Goal: Information Seeking & Learning: Learn about a topic

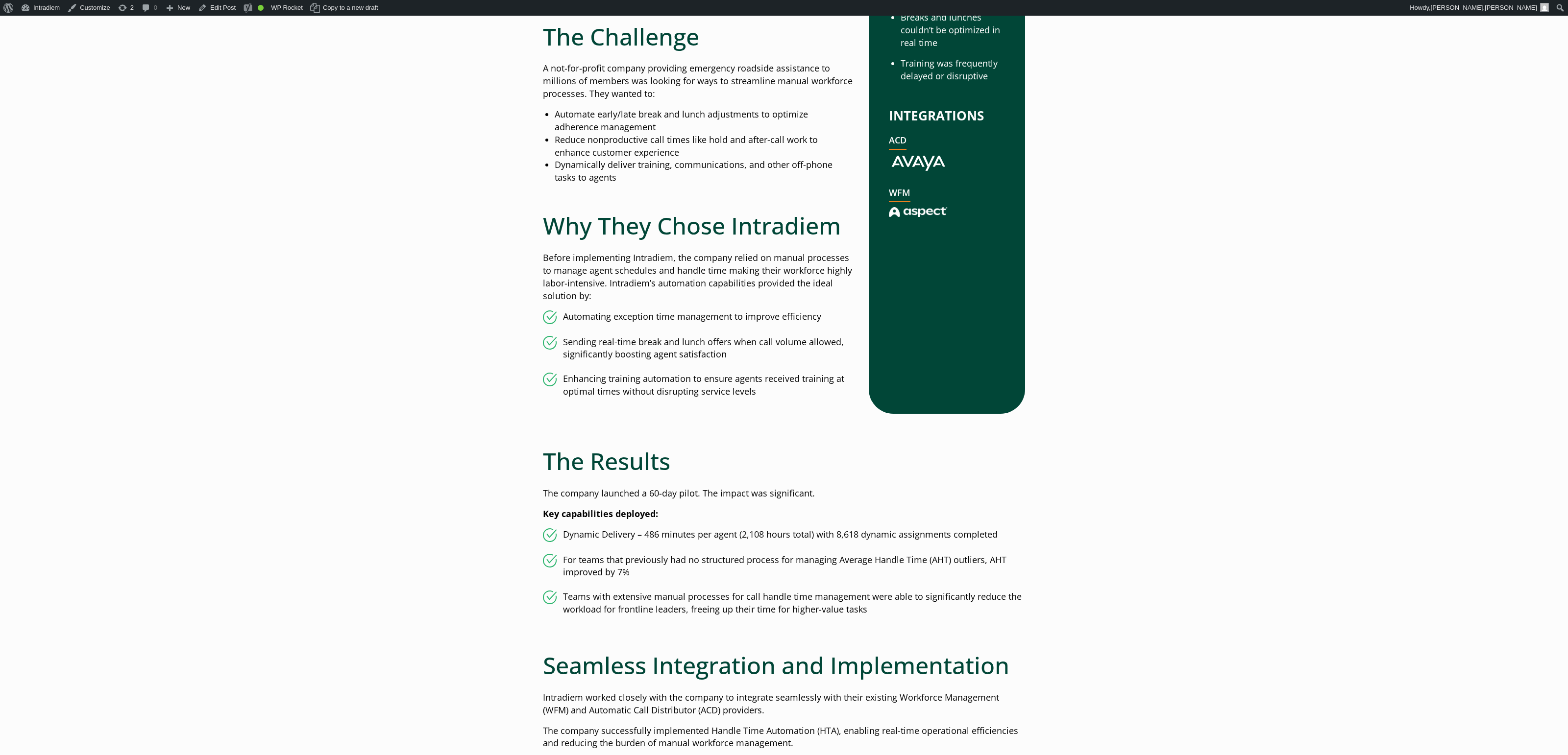
scroll to position [644, 0]
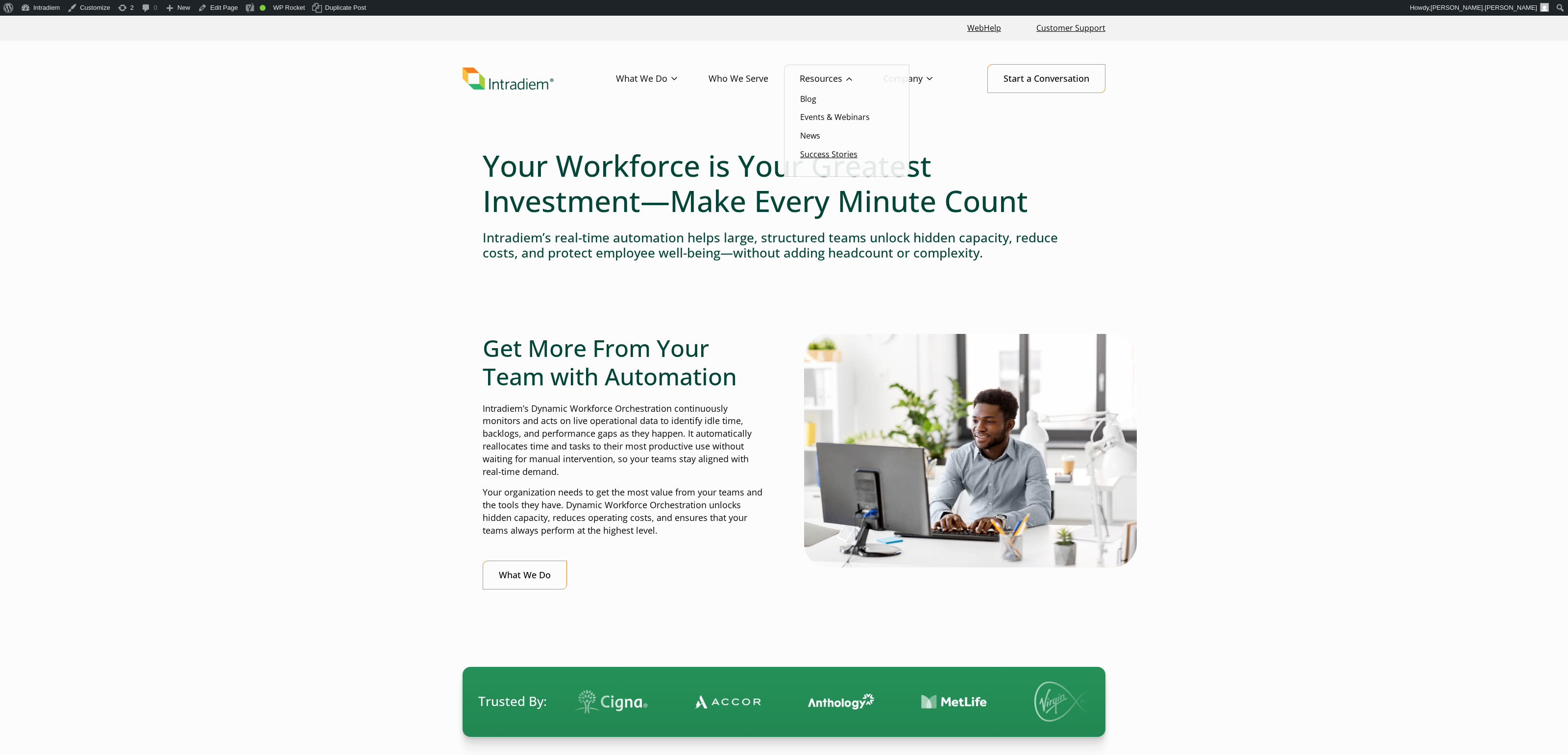
click at [833, 155] on link "Success Stories" at bounding box center [829, 155] width 57 height 11
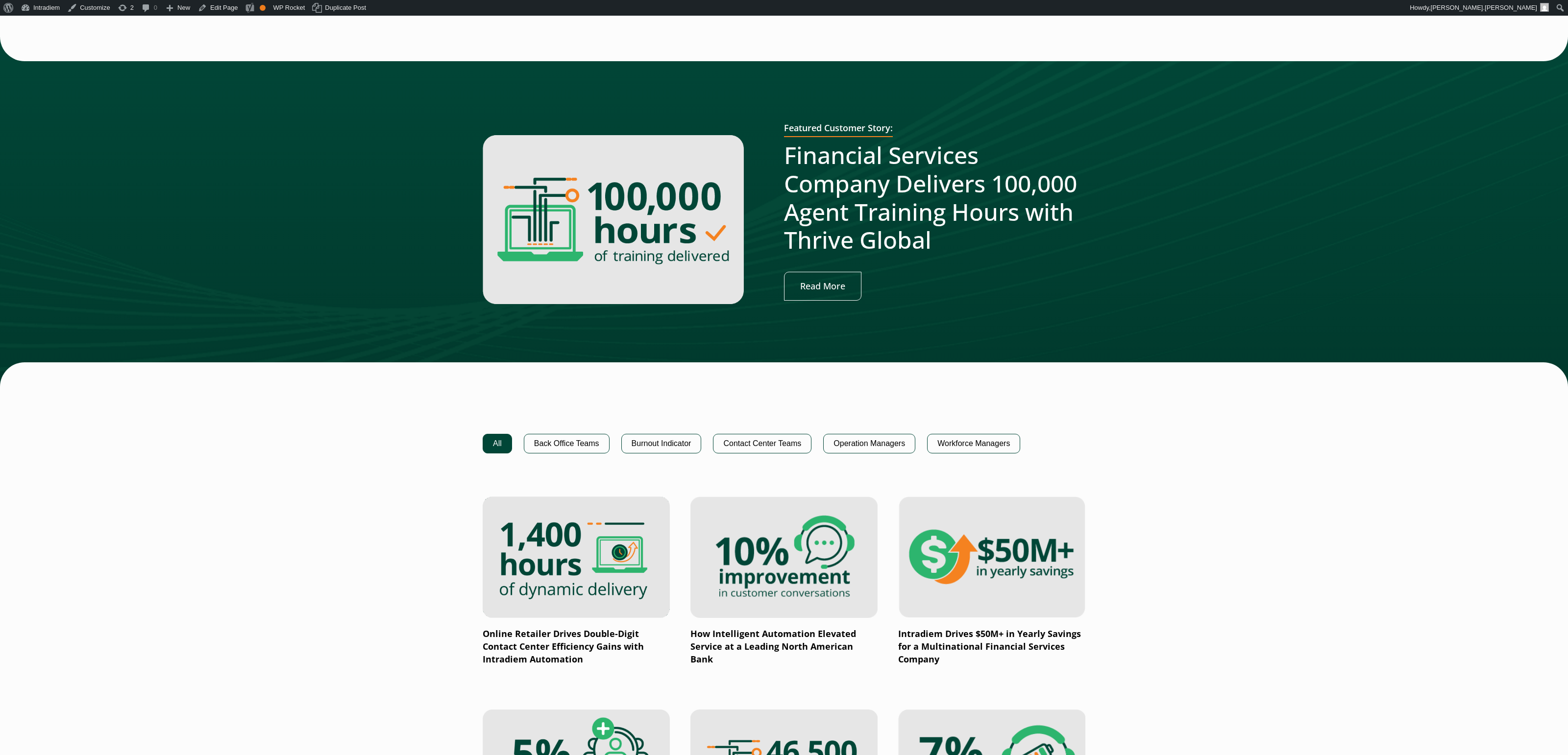
scroll to position [419, 0]
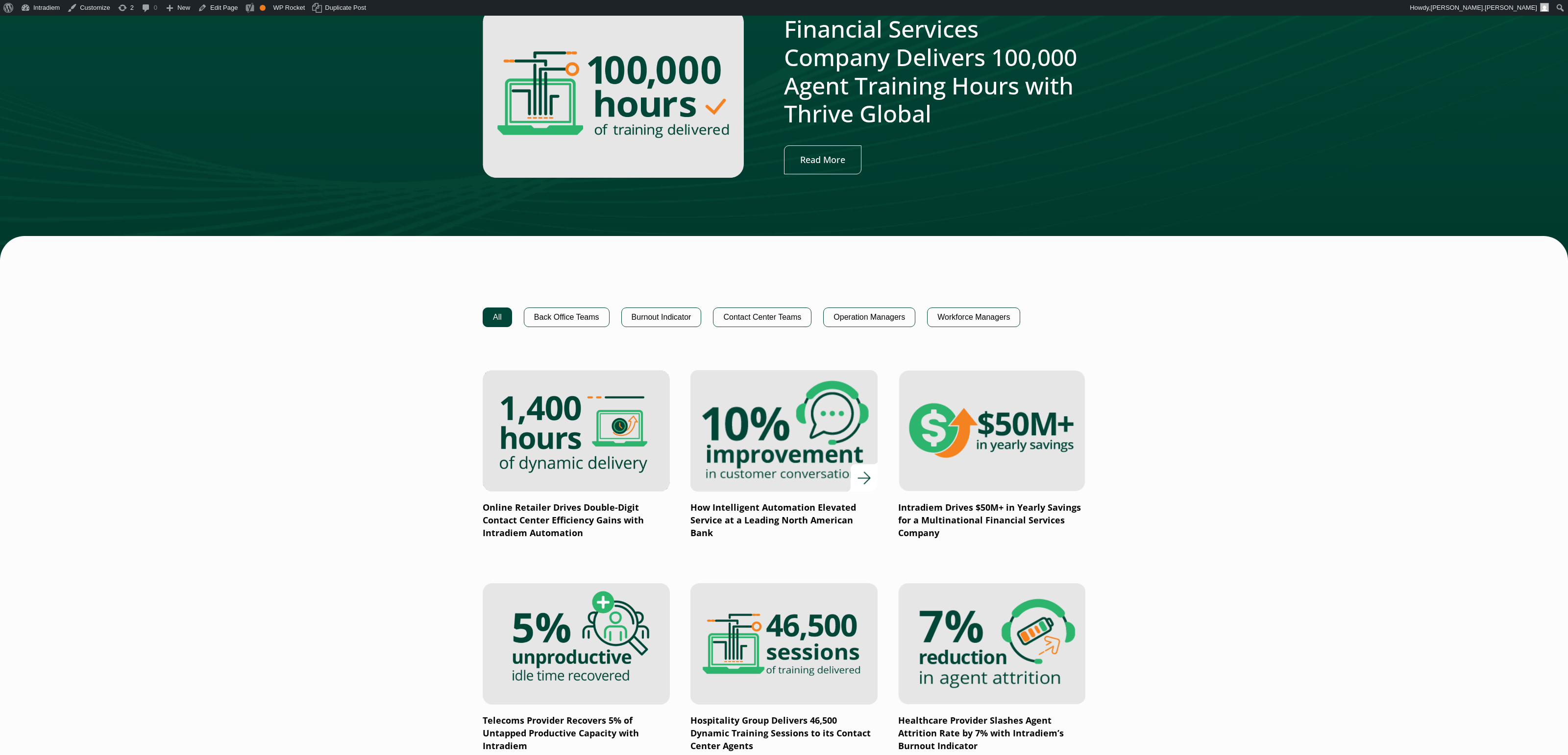
click at [788, 409] on img at bounding box center [784, 431] width 225 height 146
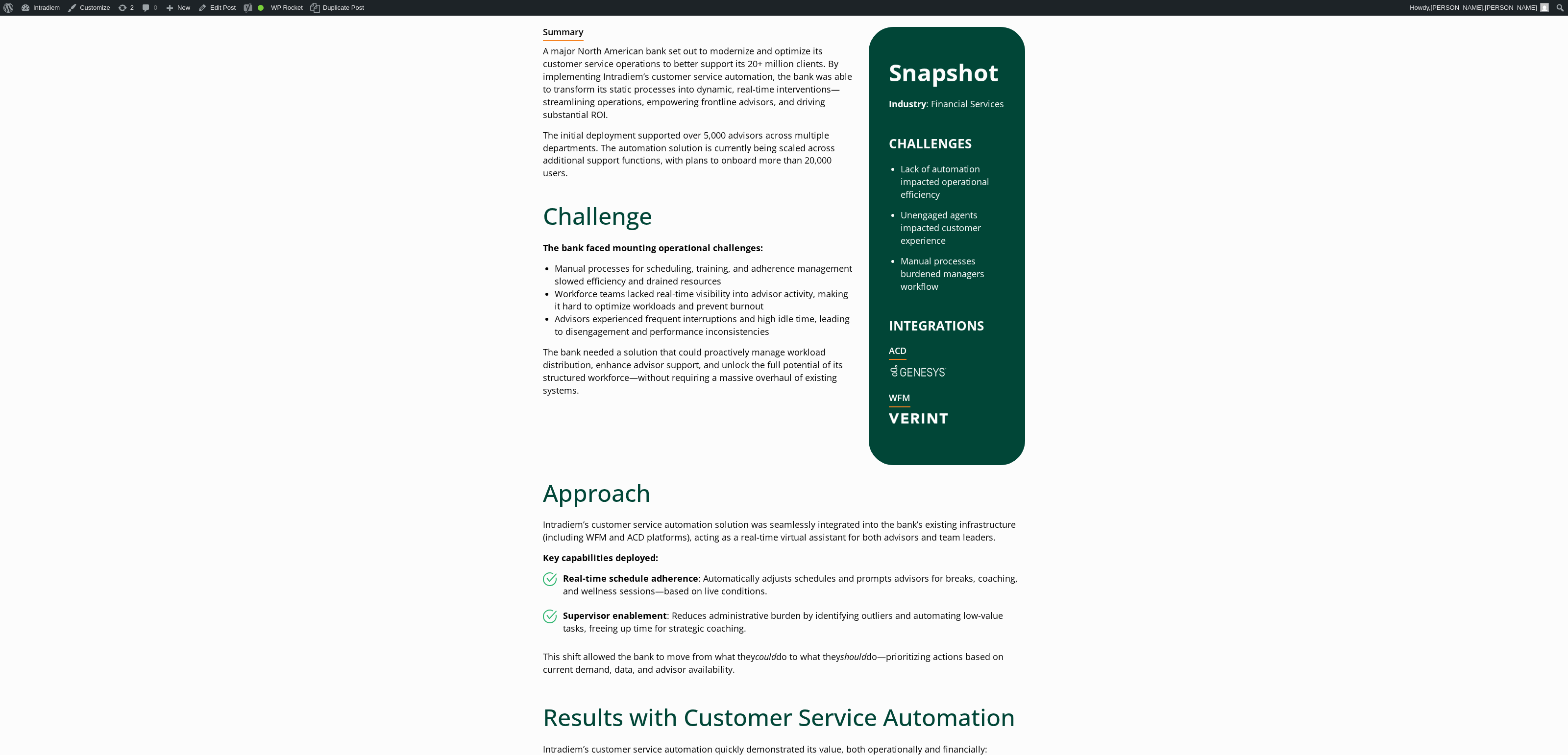
scroll to position [648, 0]
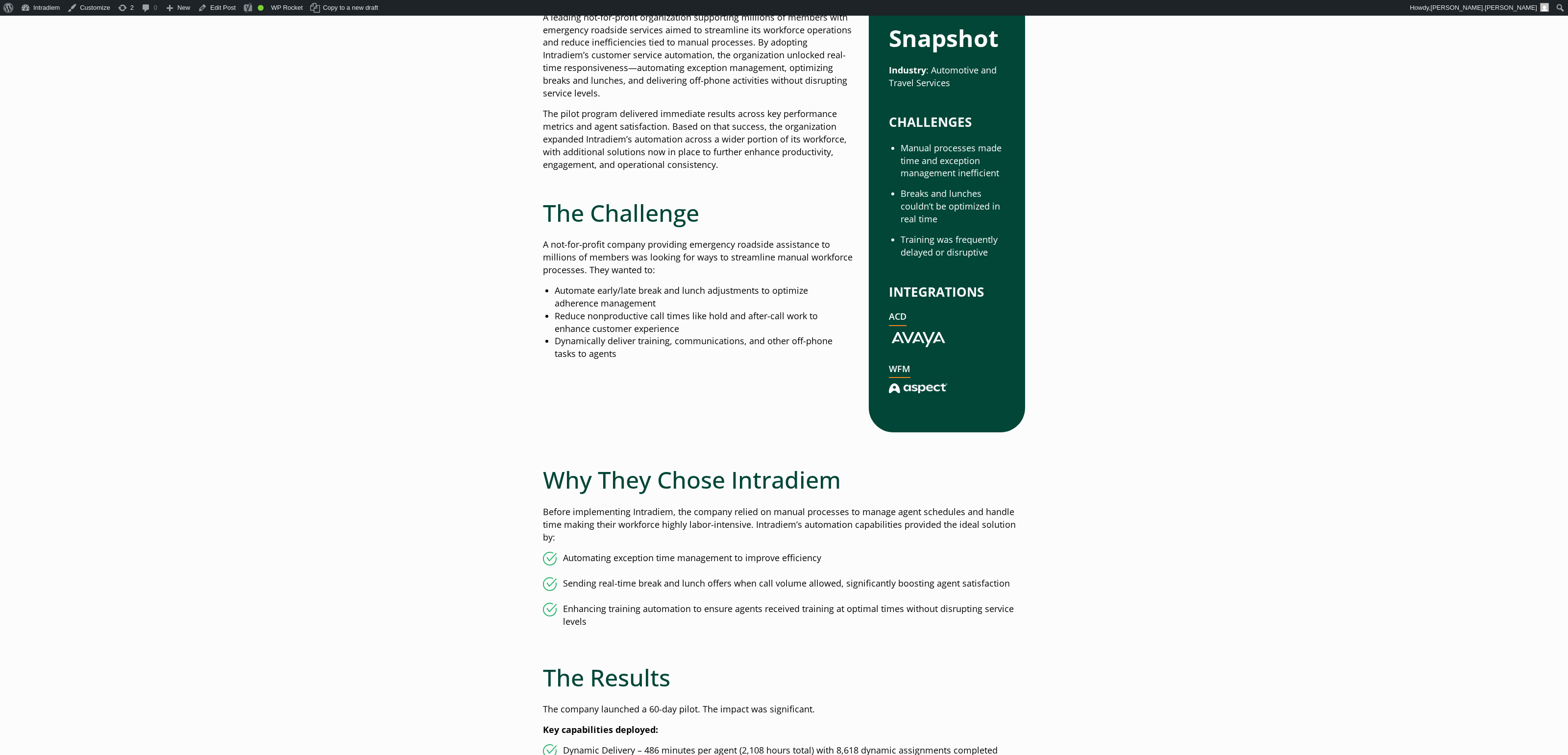
scroll to position [181, 0]
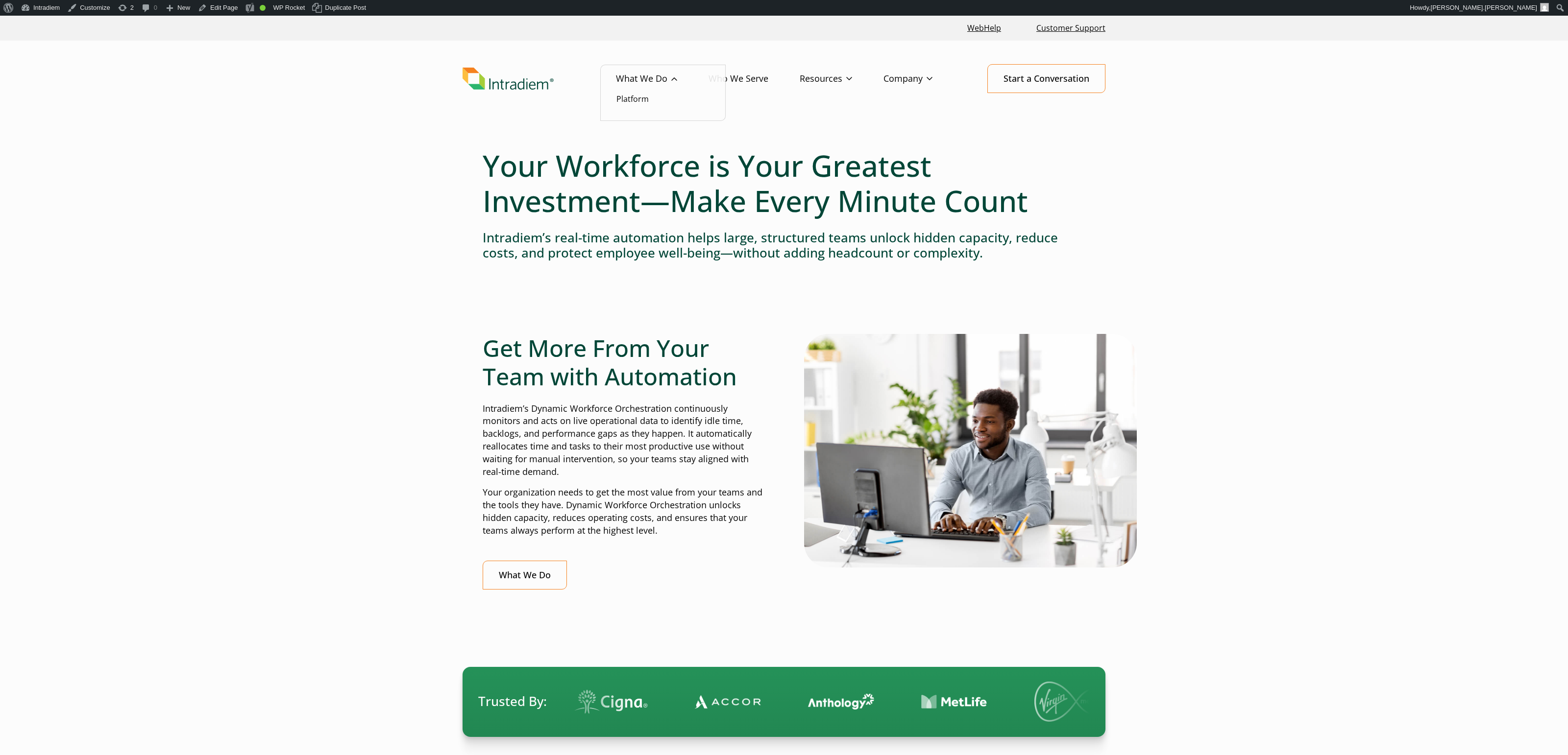
click at [656, 79] on link "What We Do" at bounding box center [662, 78] width 93 height 29
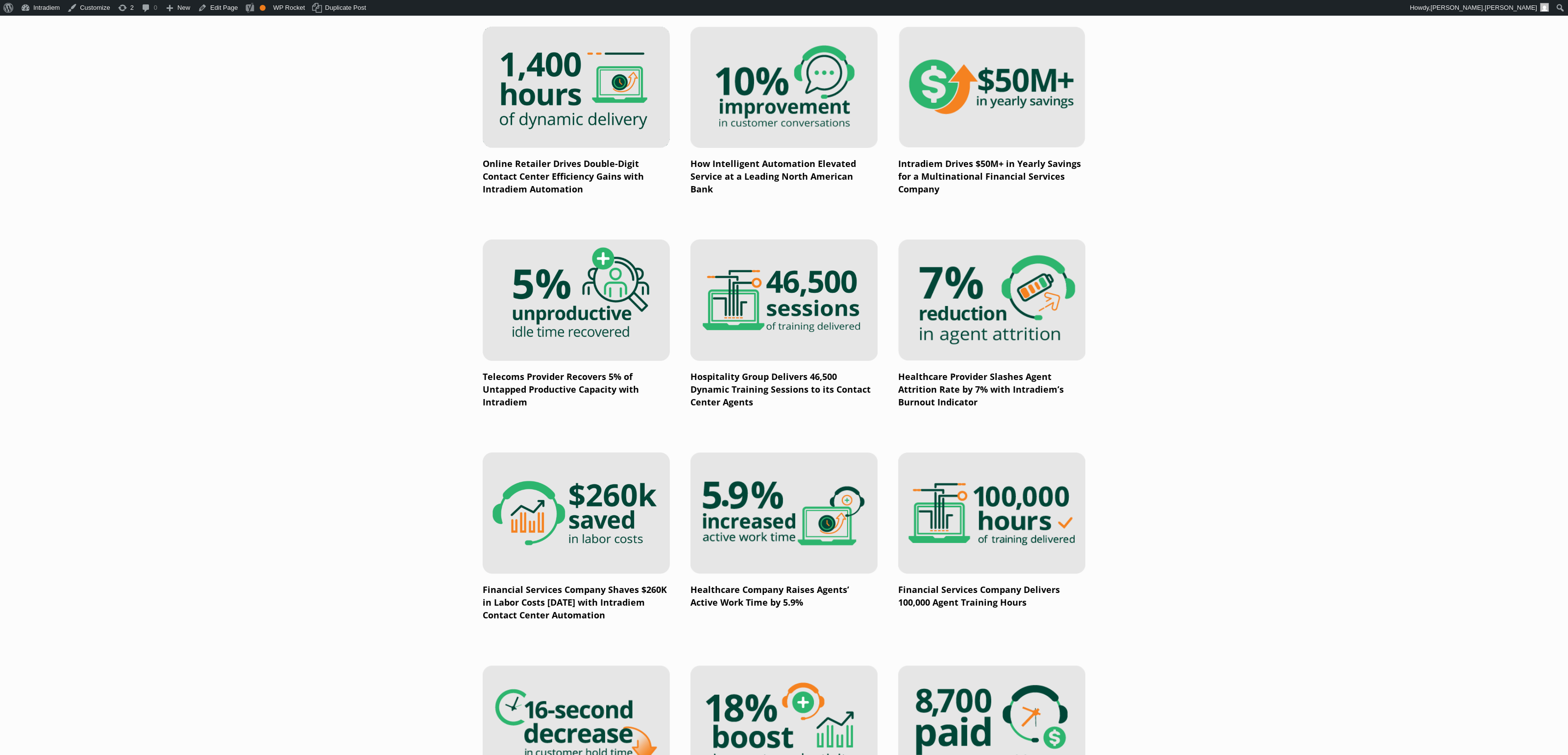
scroll to position [769, 0]
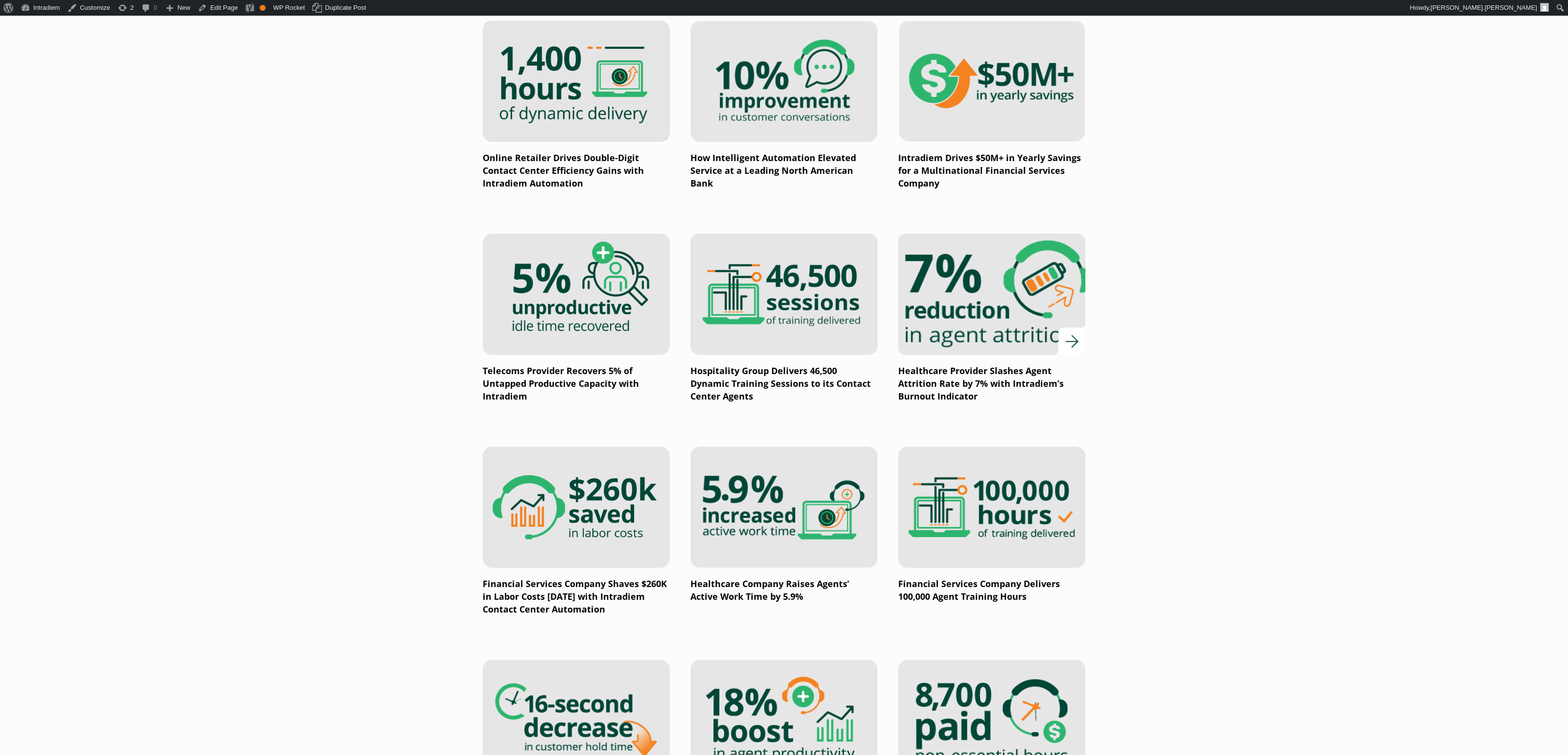
drag, startPoint x: 0, startPoint y: 0, endPoint x: 1001, endPoint y: 285, distance: 1040.8
click at [1001, 285] on img at bounding box center [992, 294] width 225 height 146
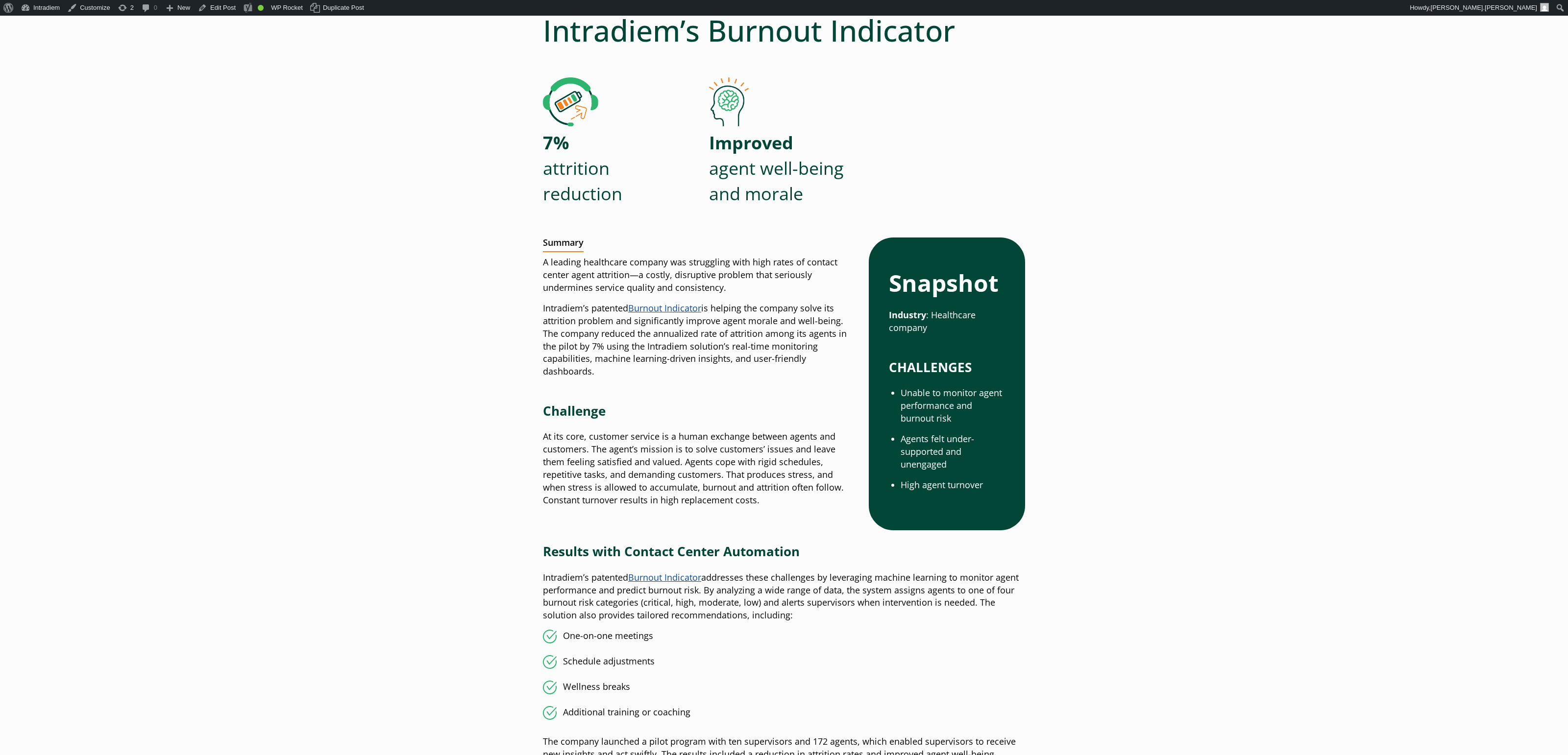
scroll to position [197, 0]
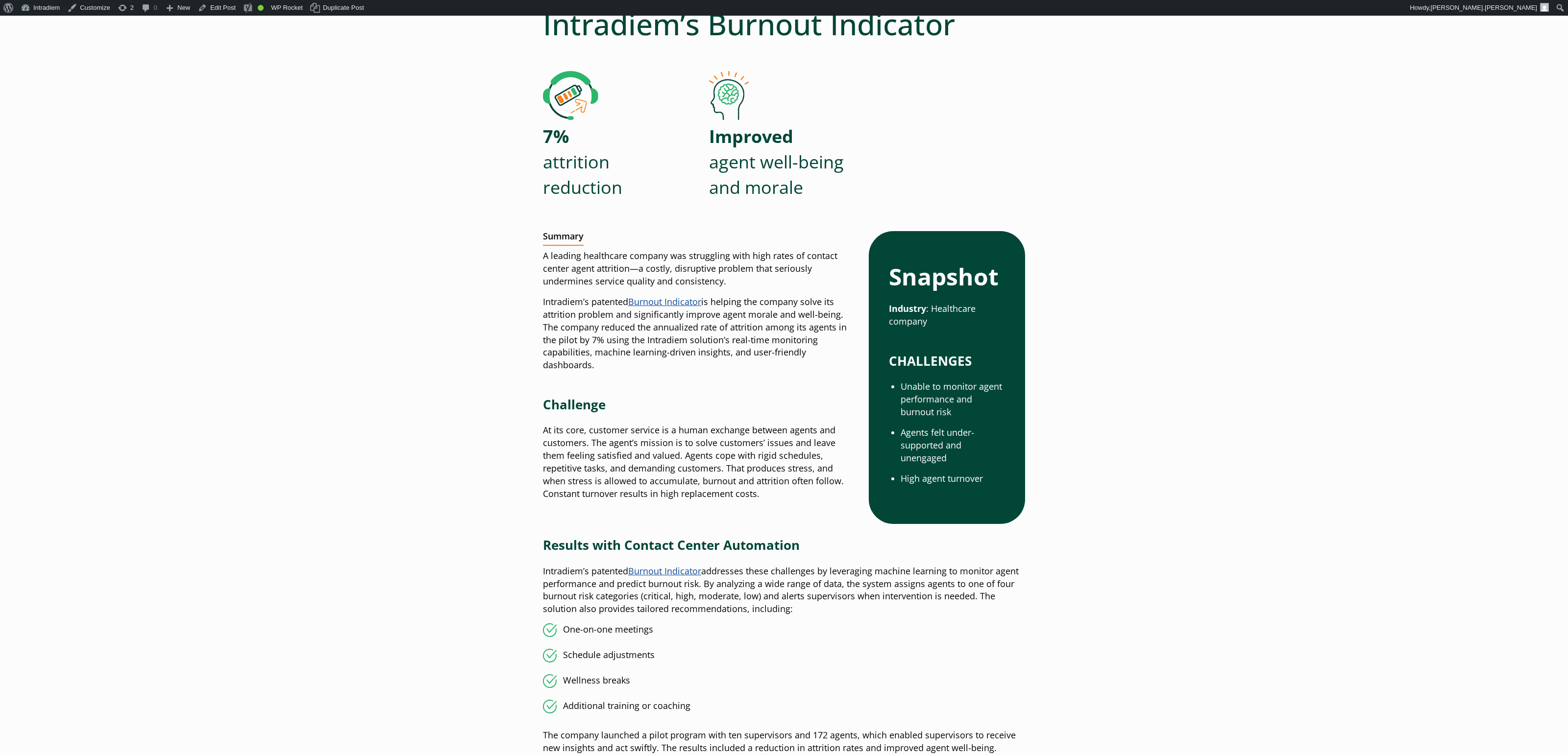
click at [685, 307] on link "Burnout Indicator" at bounding box center [665, 301] width 73 height 12
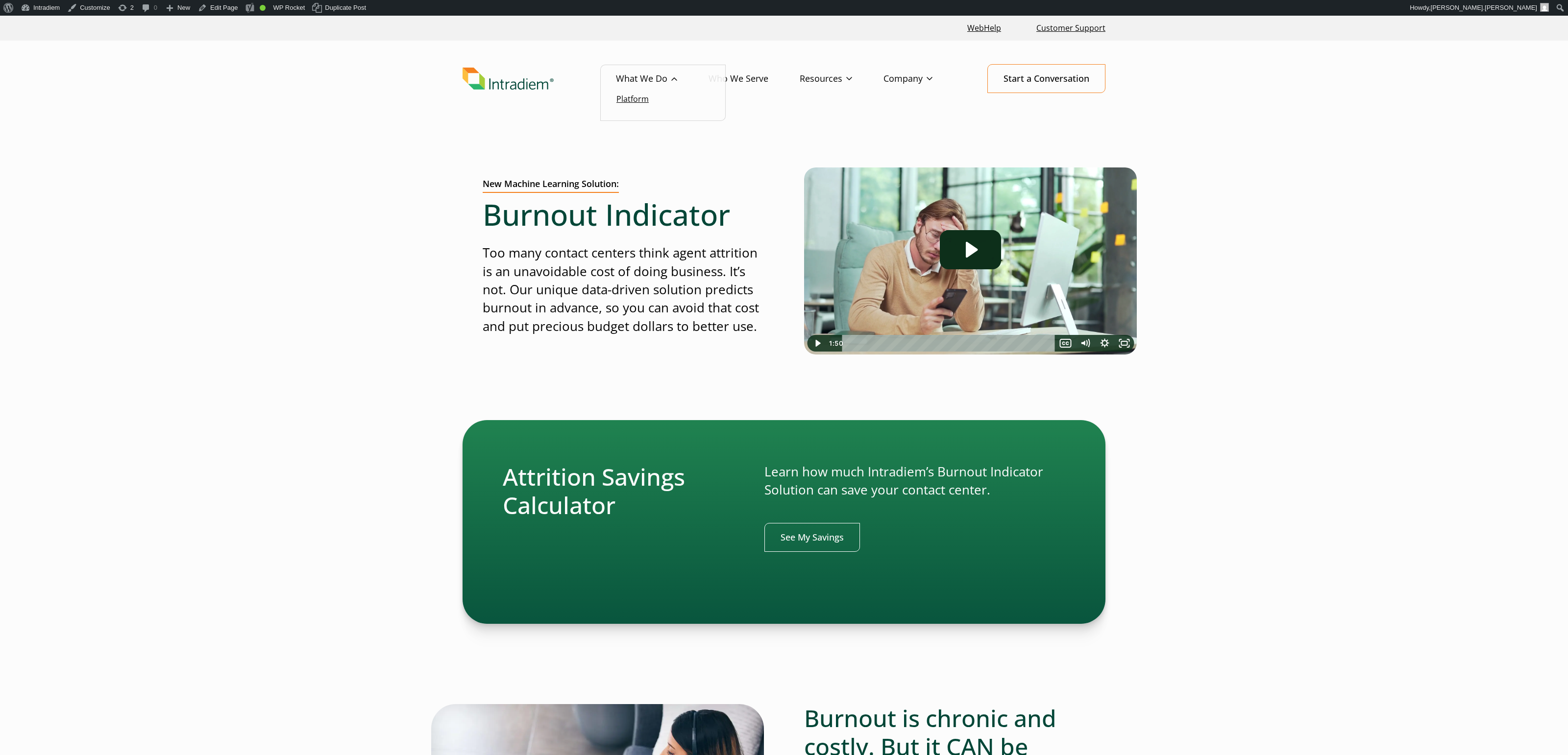
click at [637, 100] on link "Platform" at bounding box center [632, 99] width 32 height 11
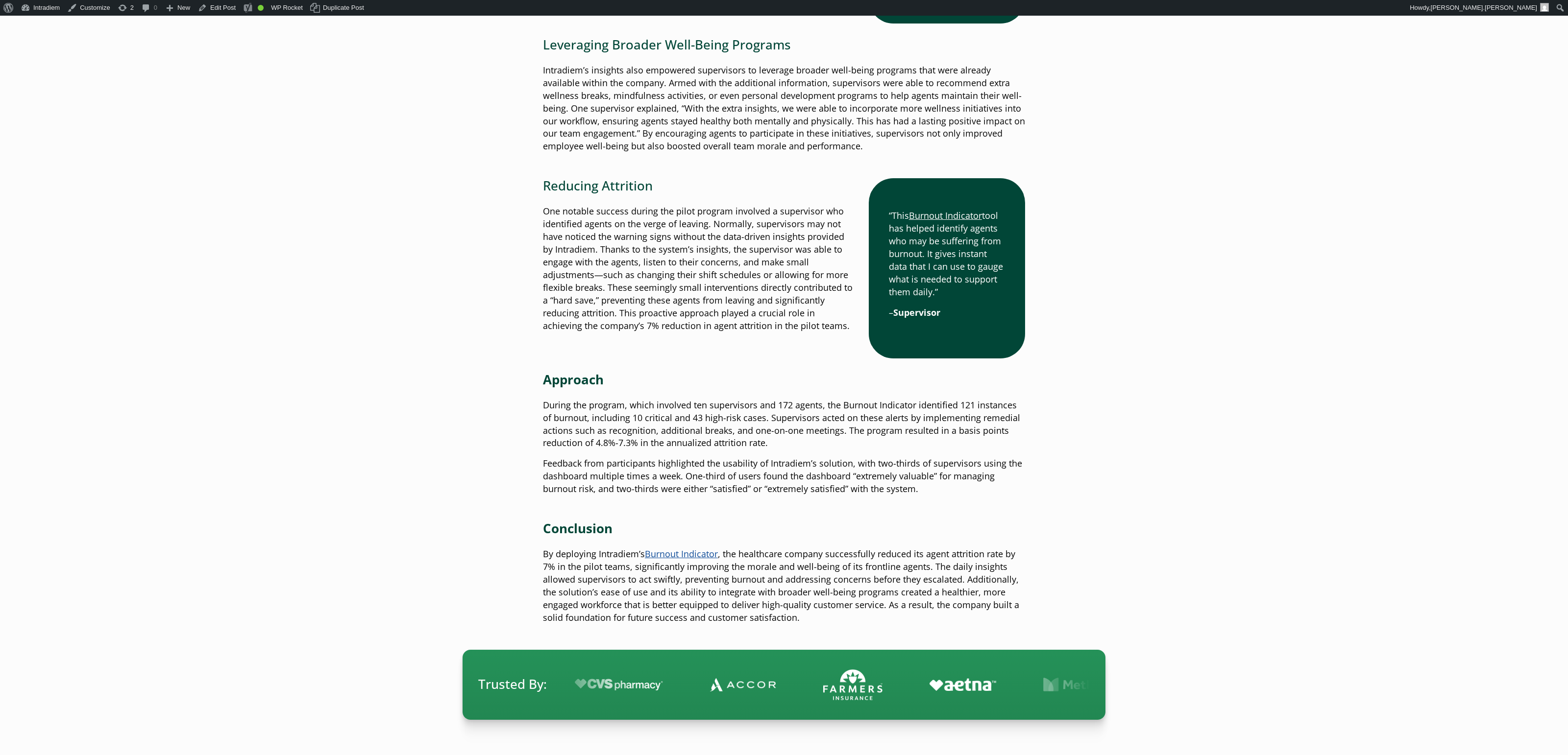
scroll to position [1625, 0]
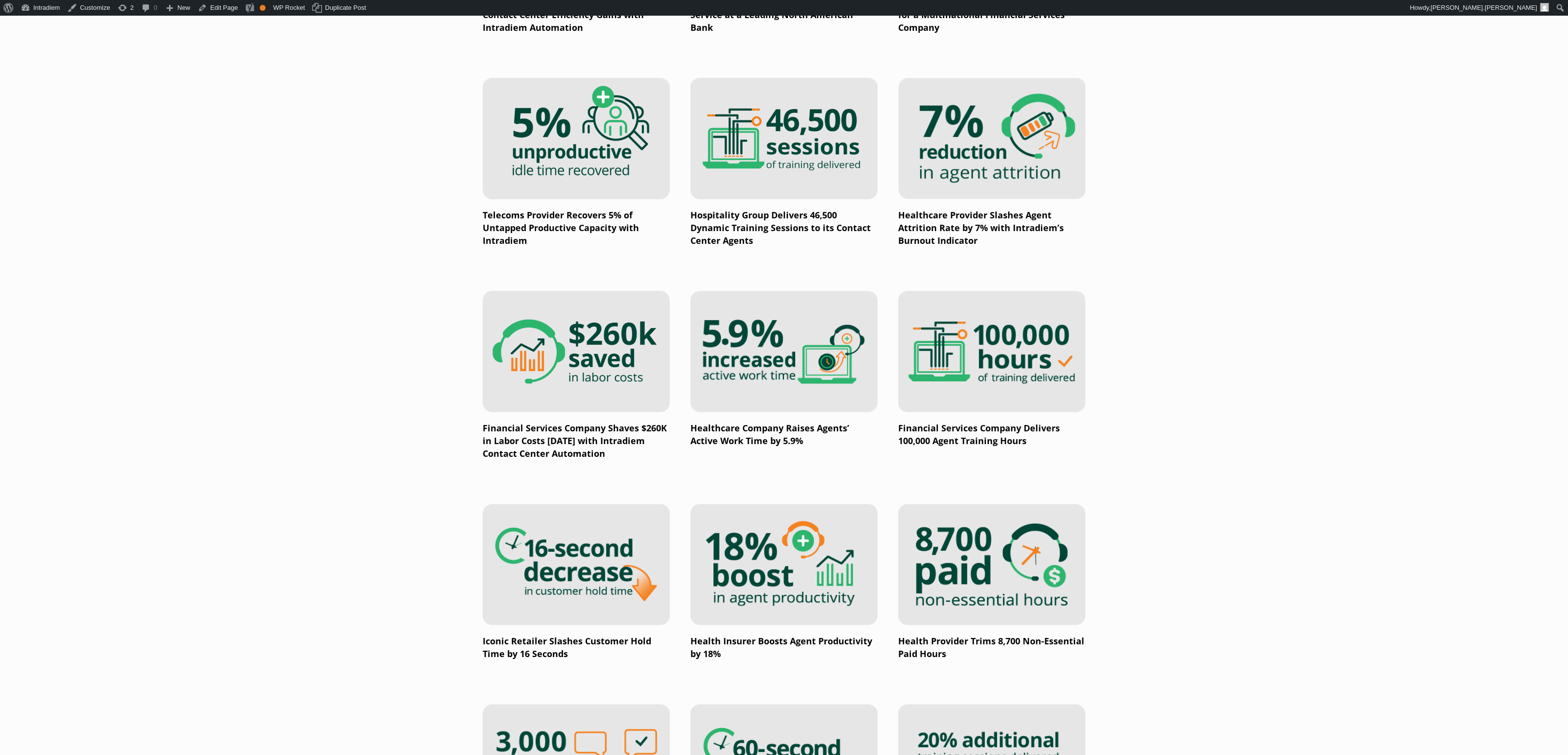
scroll to position [958, 0]
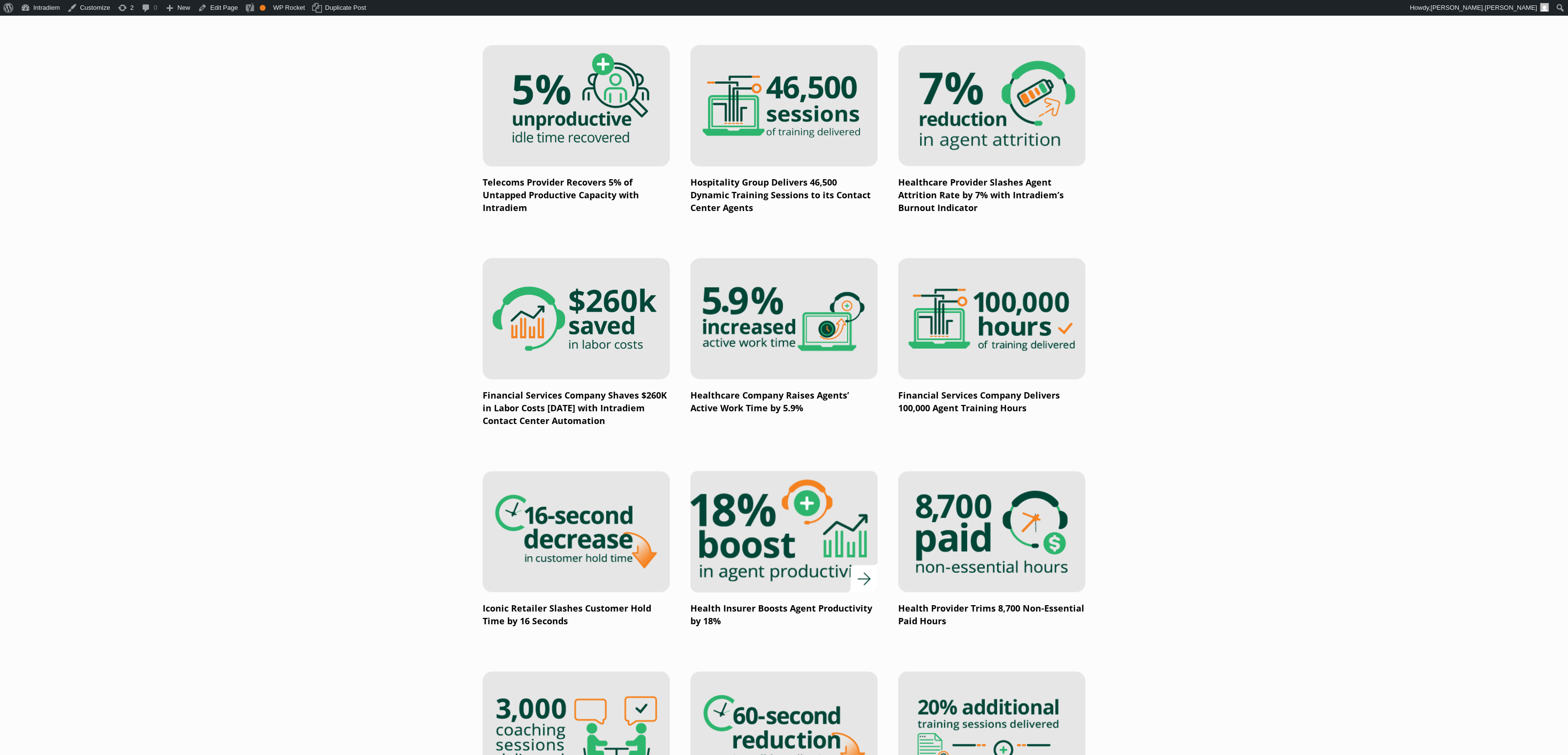
click at [779, 538] on img at bounding box center [784, 532] width 225 height 146
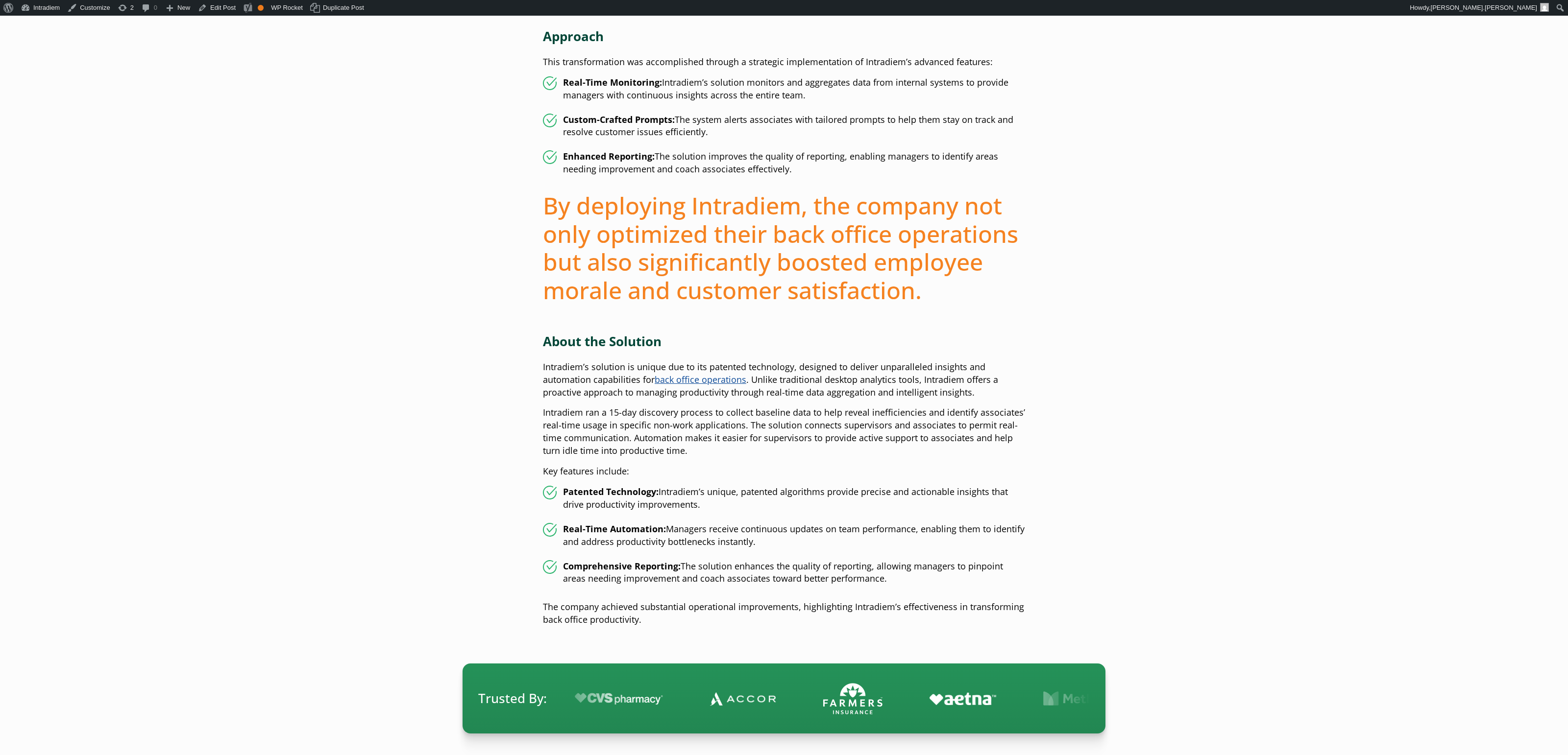
scroll to position [998, 0]
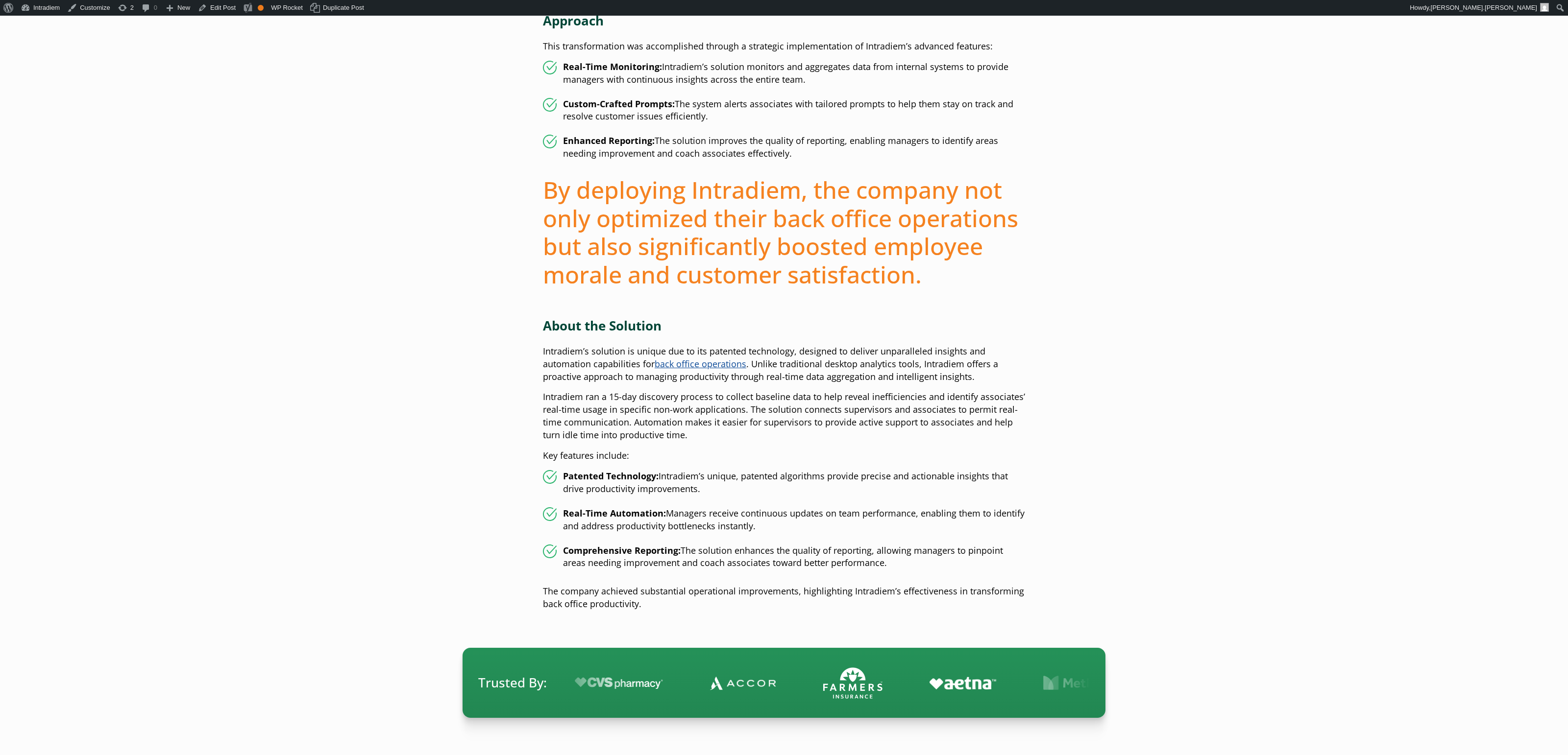
click at [697, 364] on link "back office operations" at bounding box center [700, 363] width 92 height 12
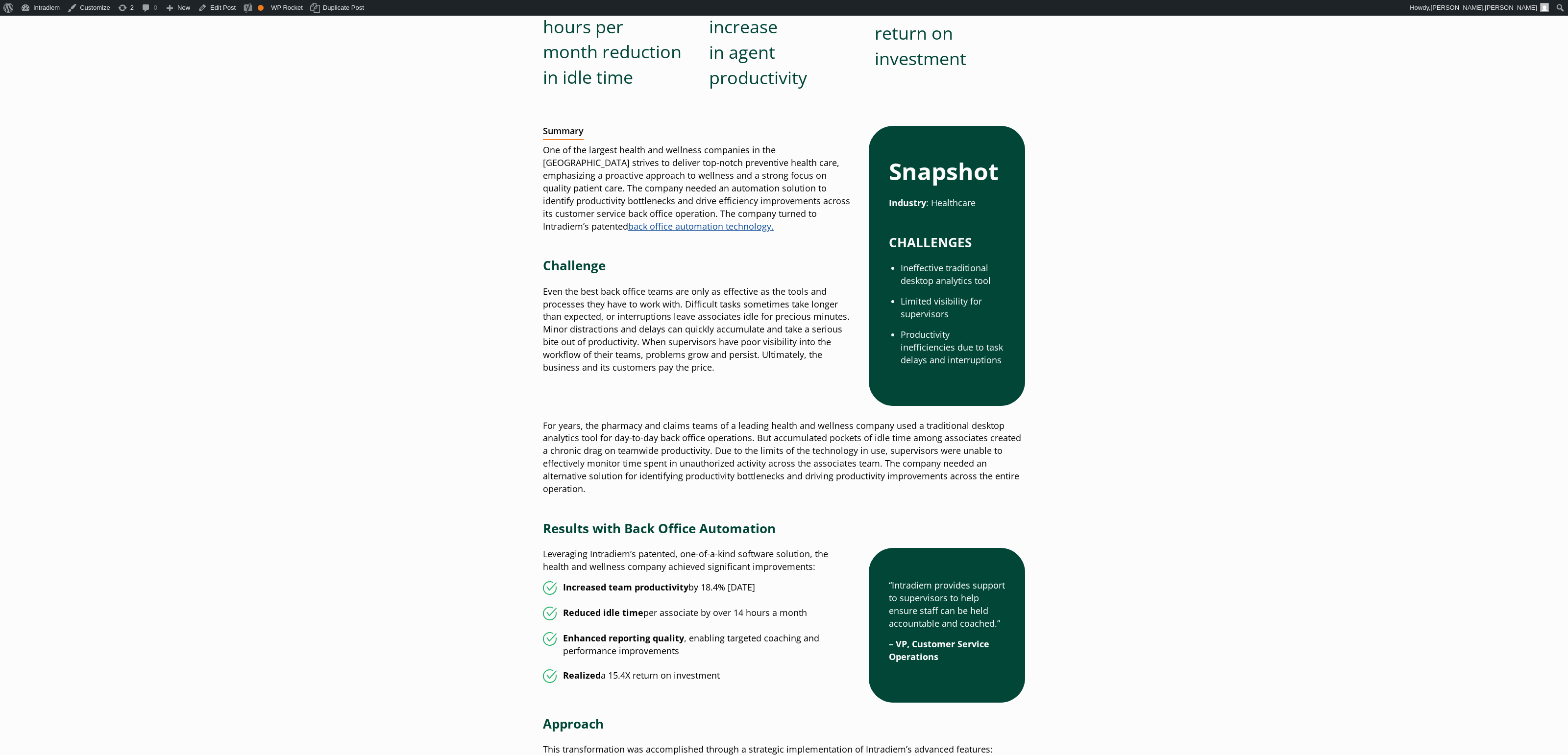
scroll to position [0, 0]
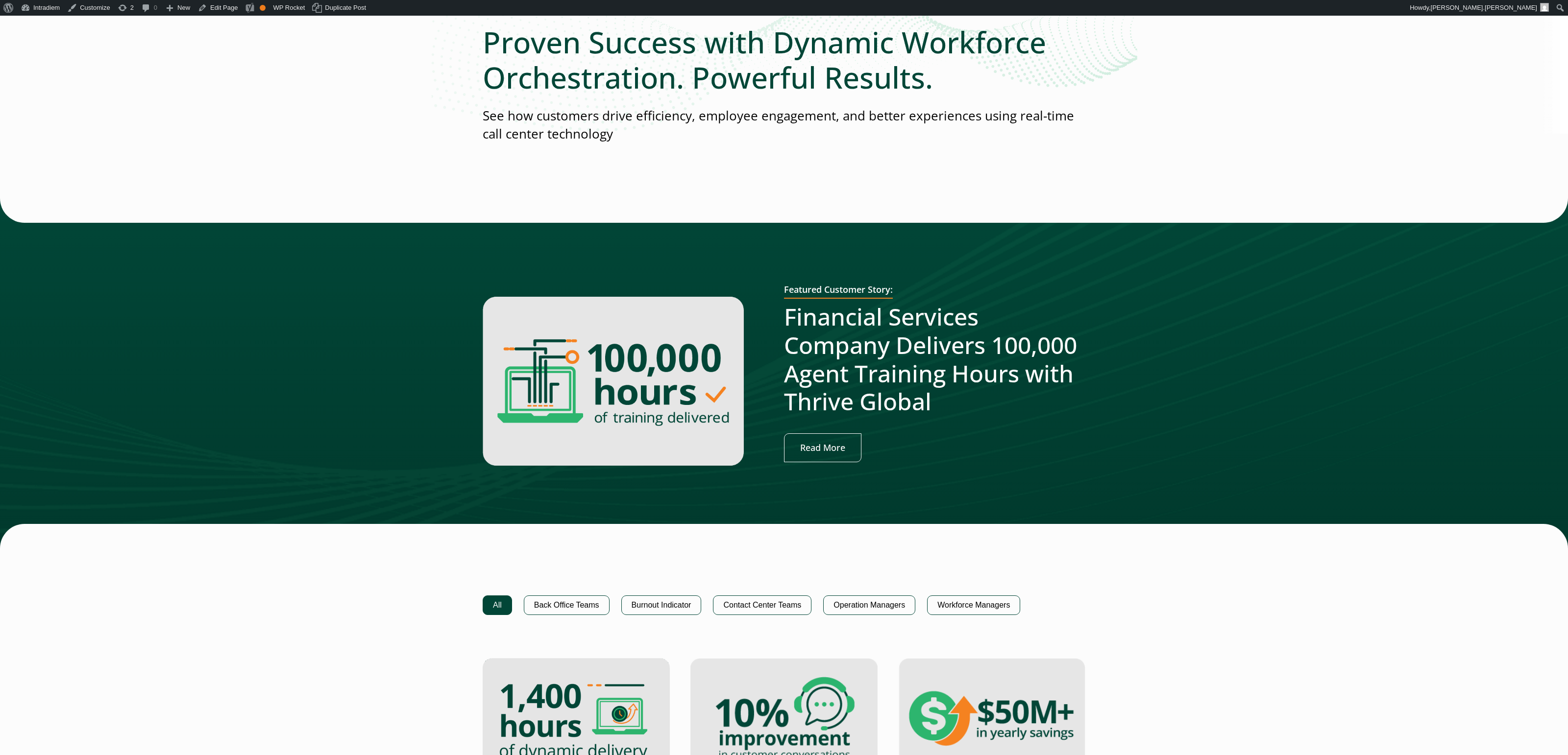
scroll to position [189, 0]
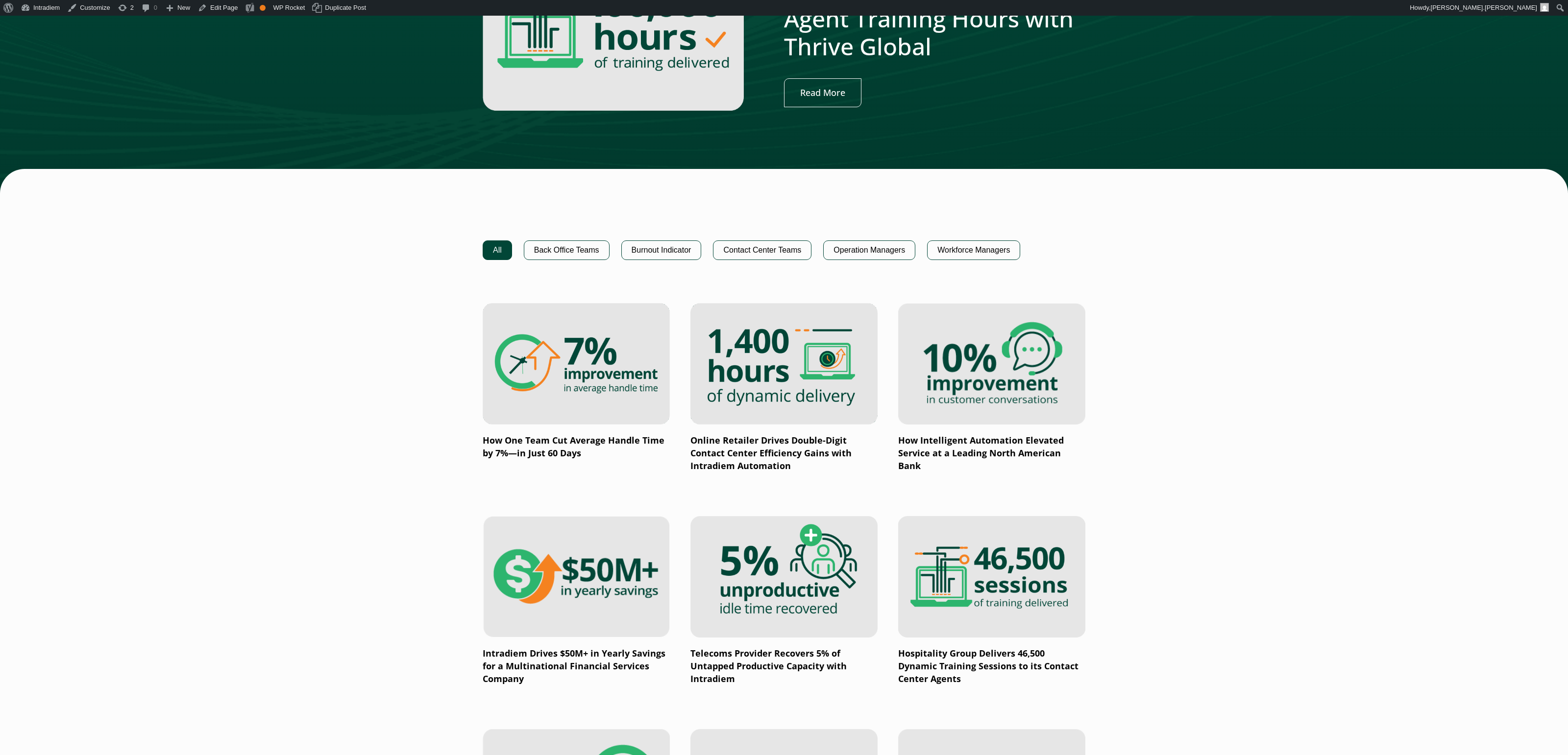
scroll to position [506, 0]
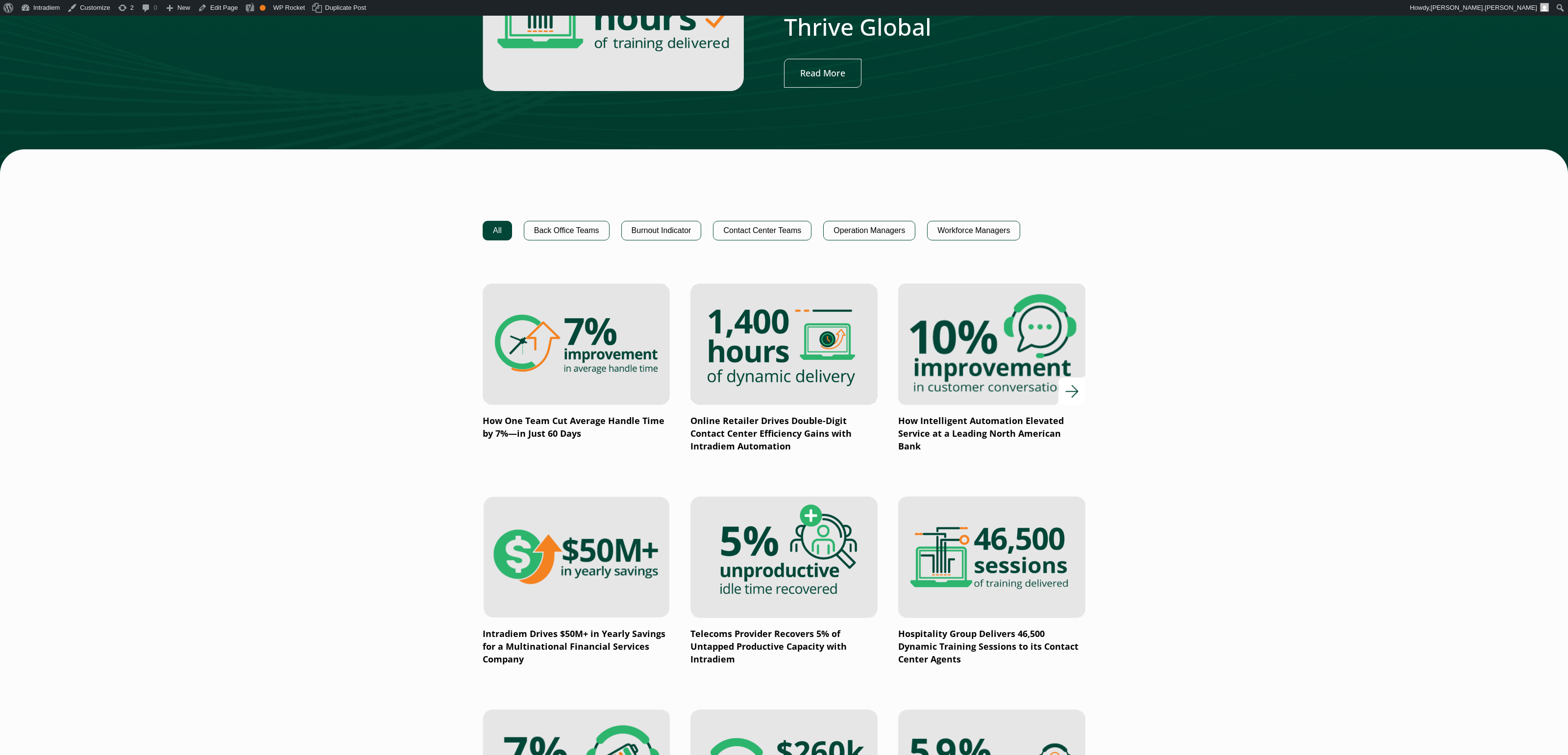
click at [973, 357] on img at bounding box center [992, 344] width 225 height 146
click at [973, 358] on img at bounding box center [992, 344] width 225 height 146
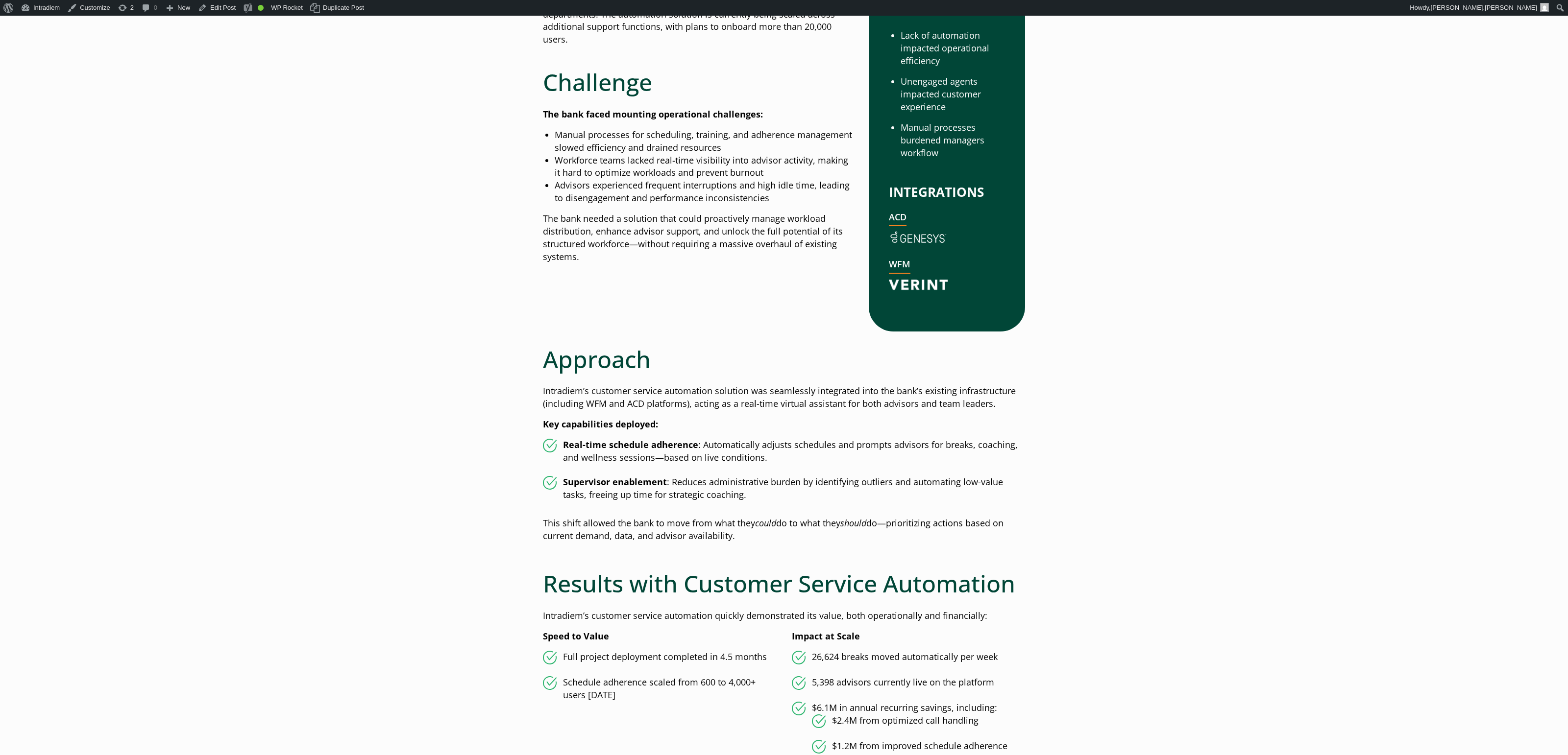
scroll to position [557, 0]
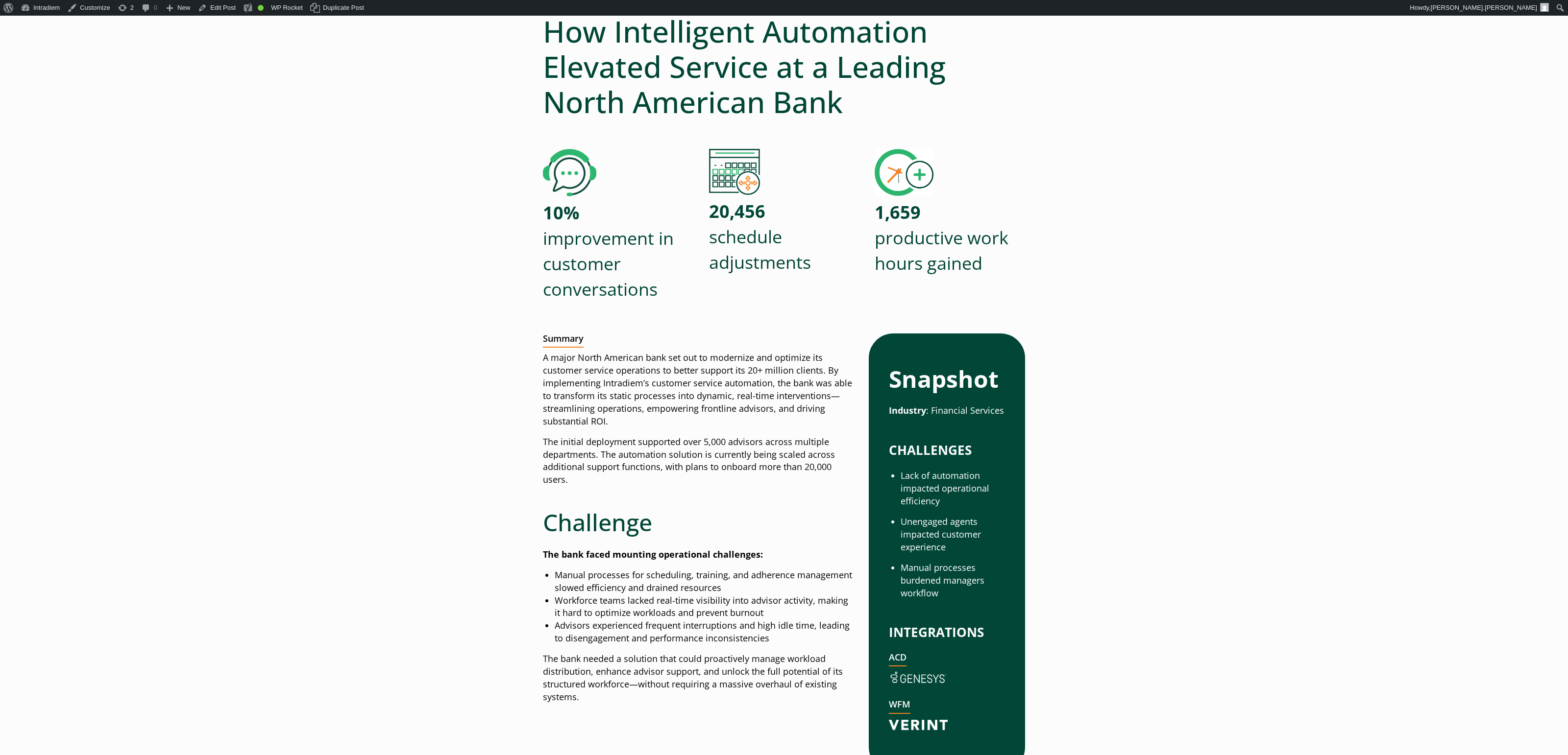
scroll to position [0, 0]
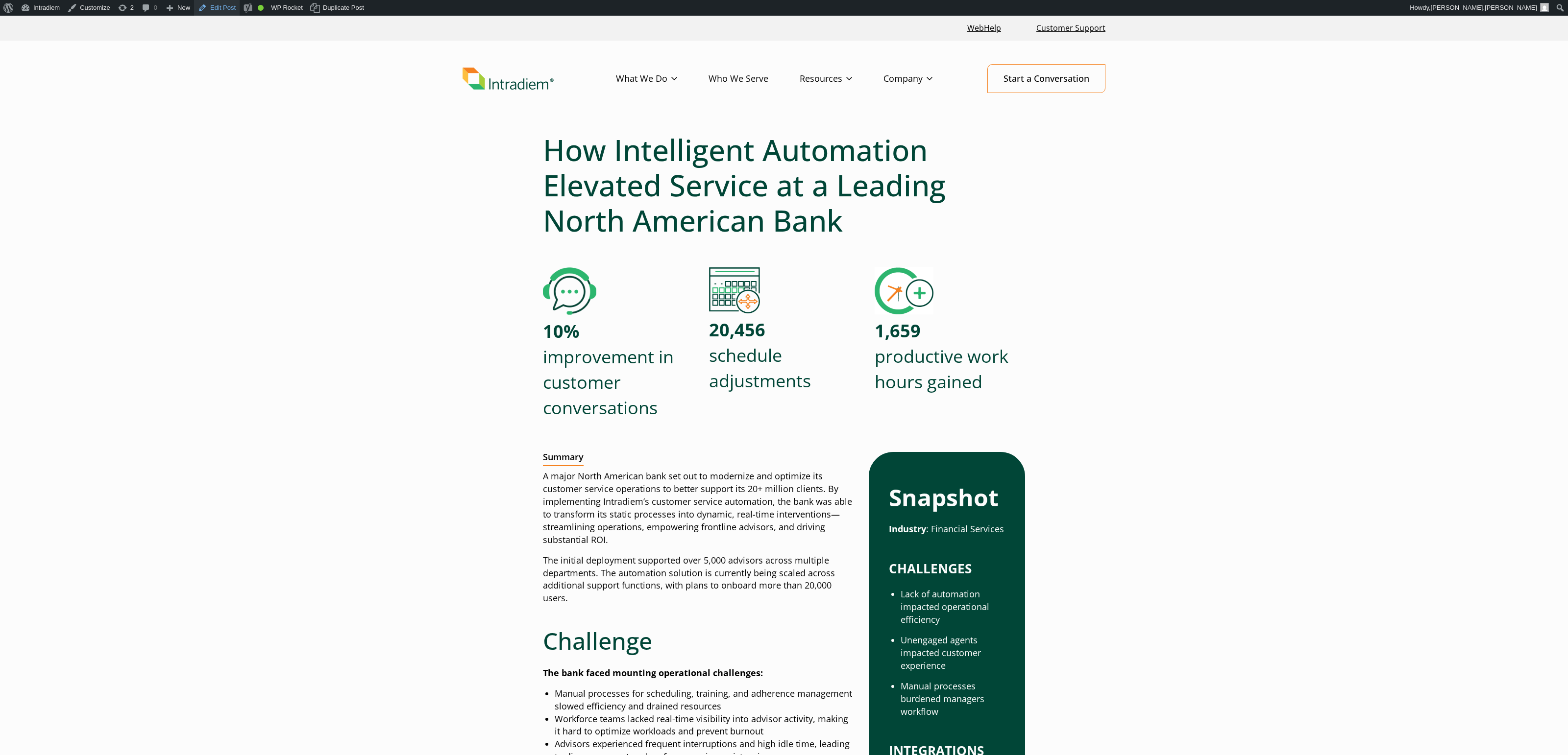
click at [233, 10] on link "Edit Post" at bounding box center [217, 8] width 46 height 16
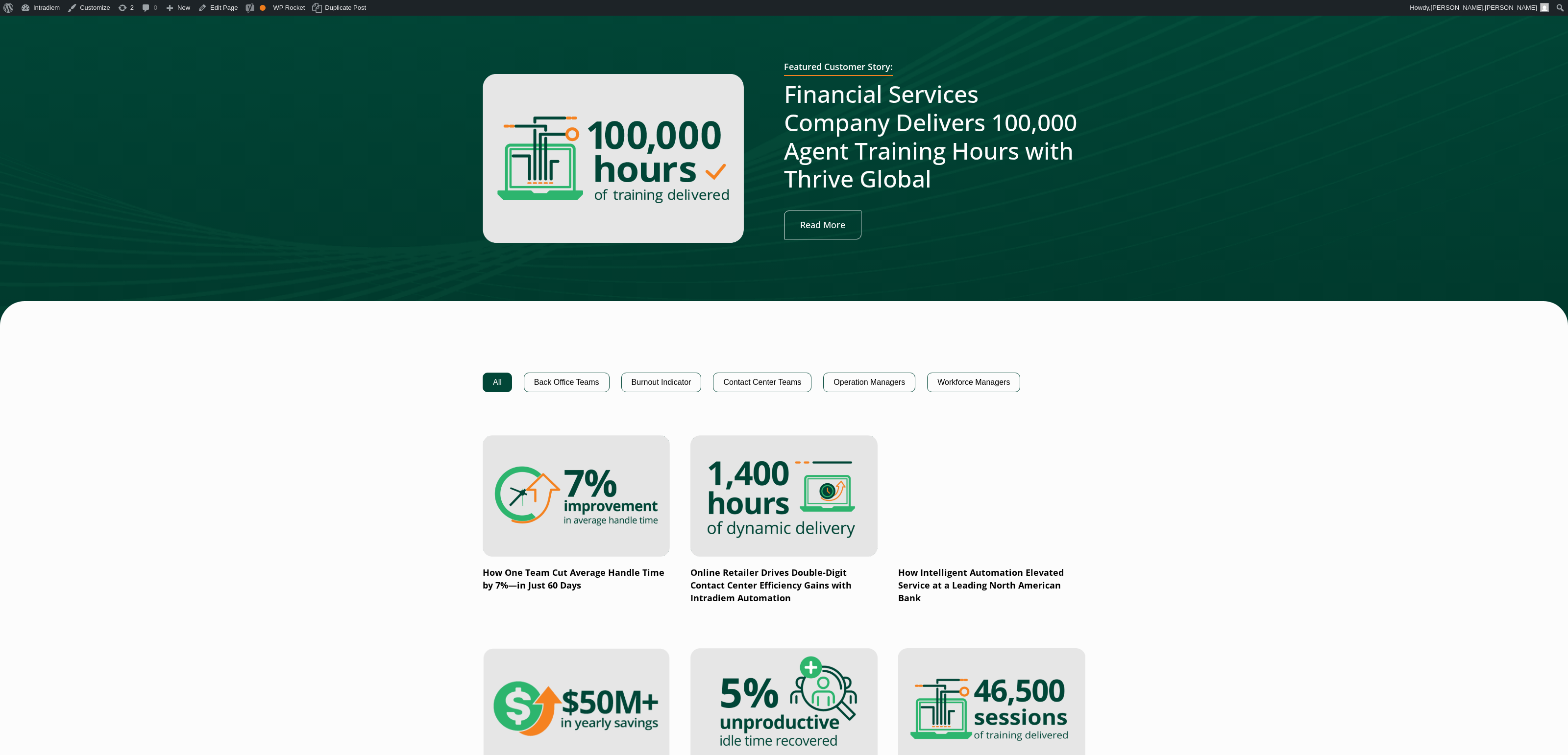
scroll to position [412, 0]
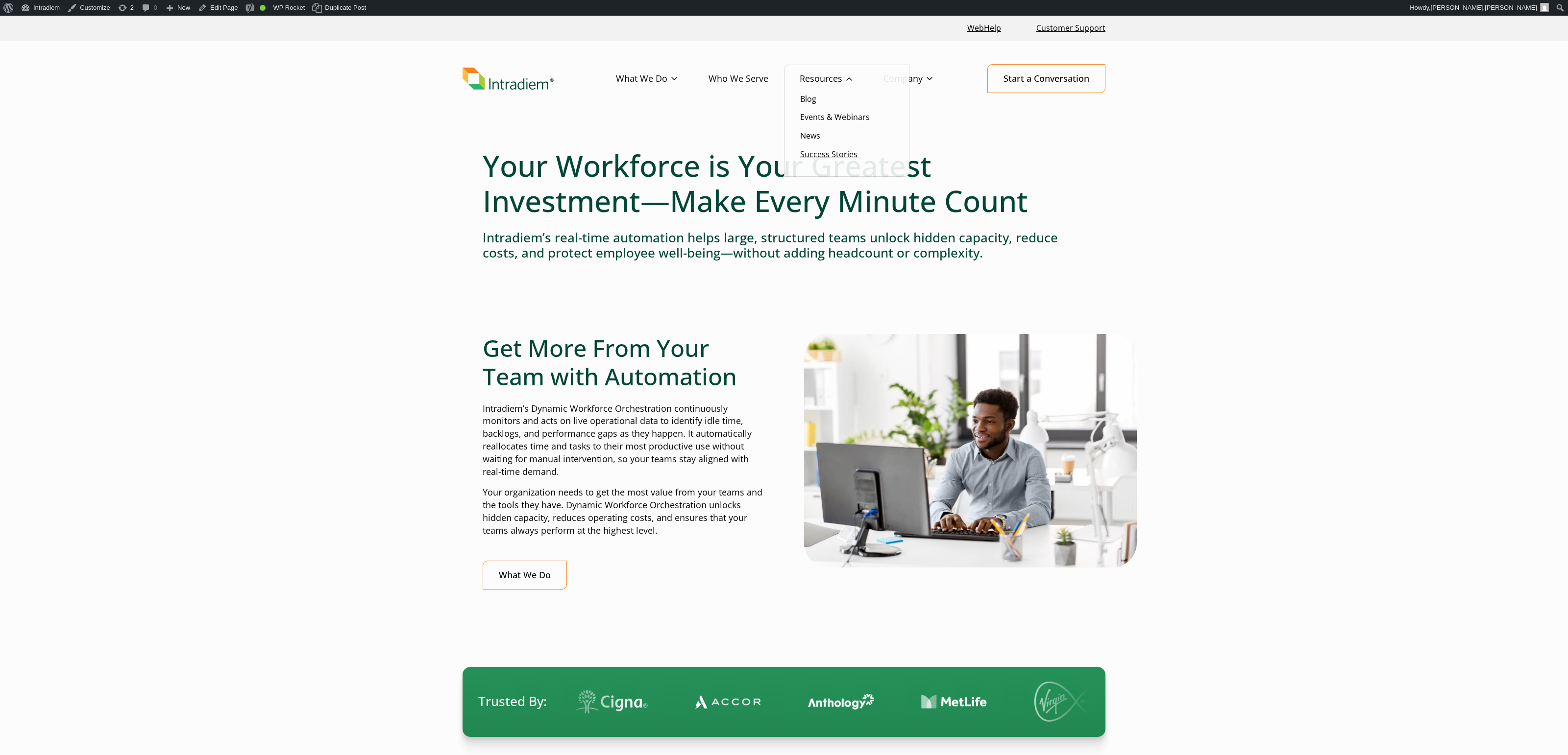
click at [833, 154] on link "Success Stories" at bounding box center [829, 155] width 57 height 11
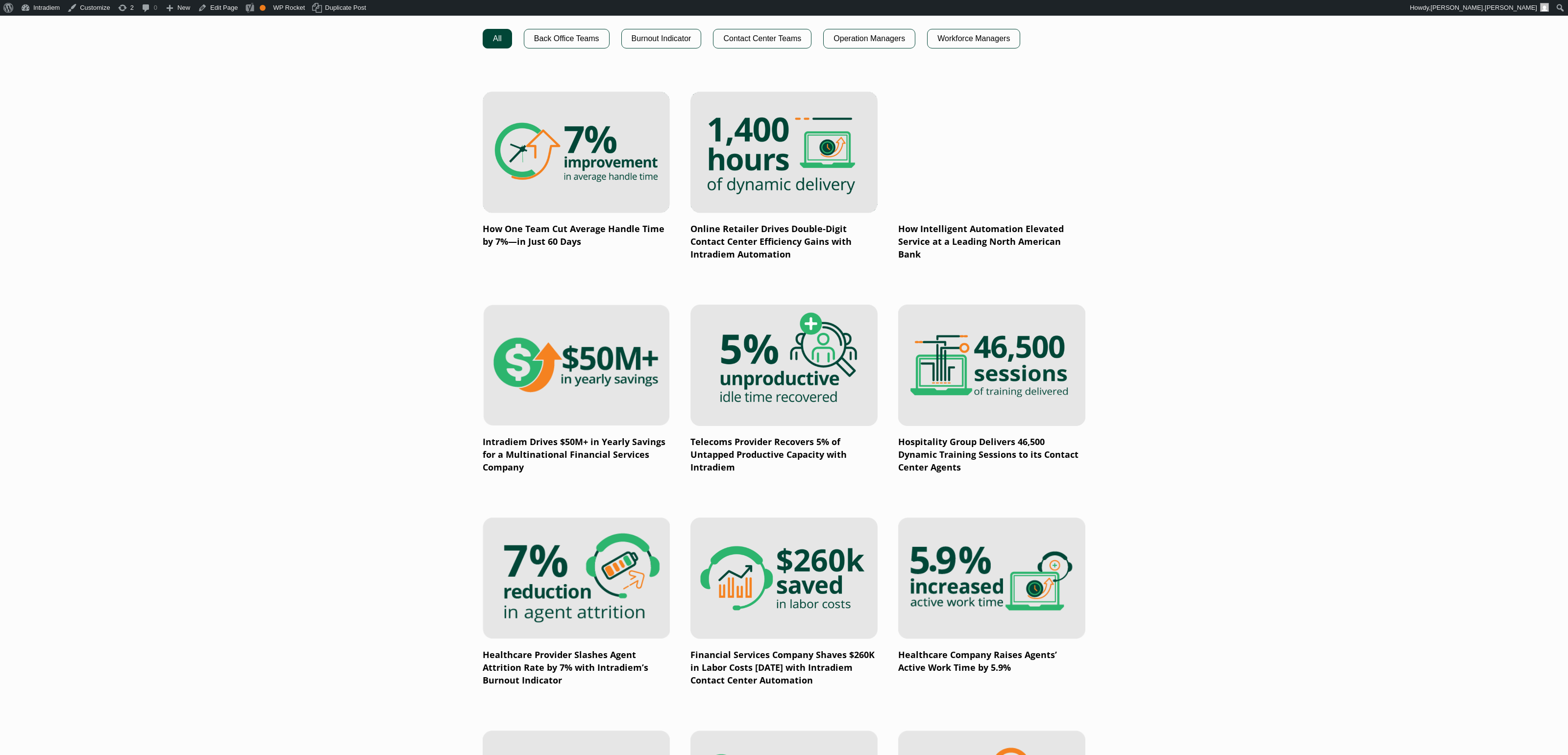
scroll to position [702, 0]
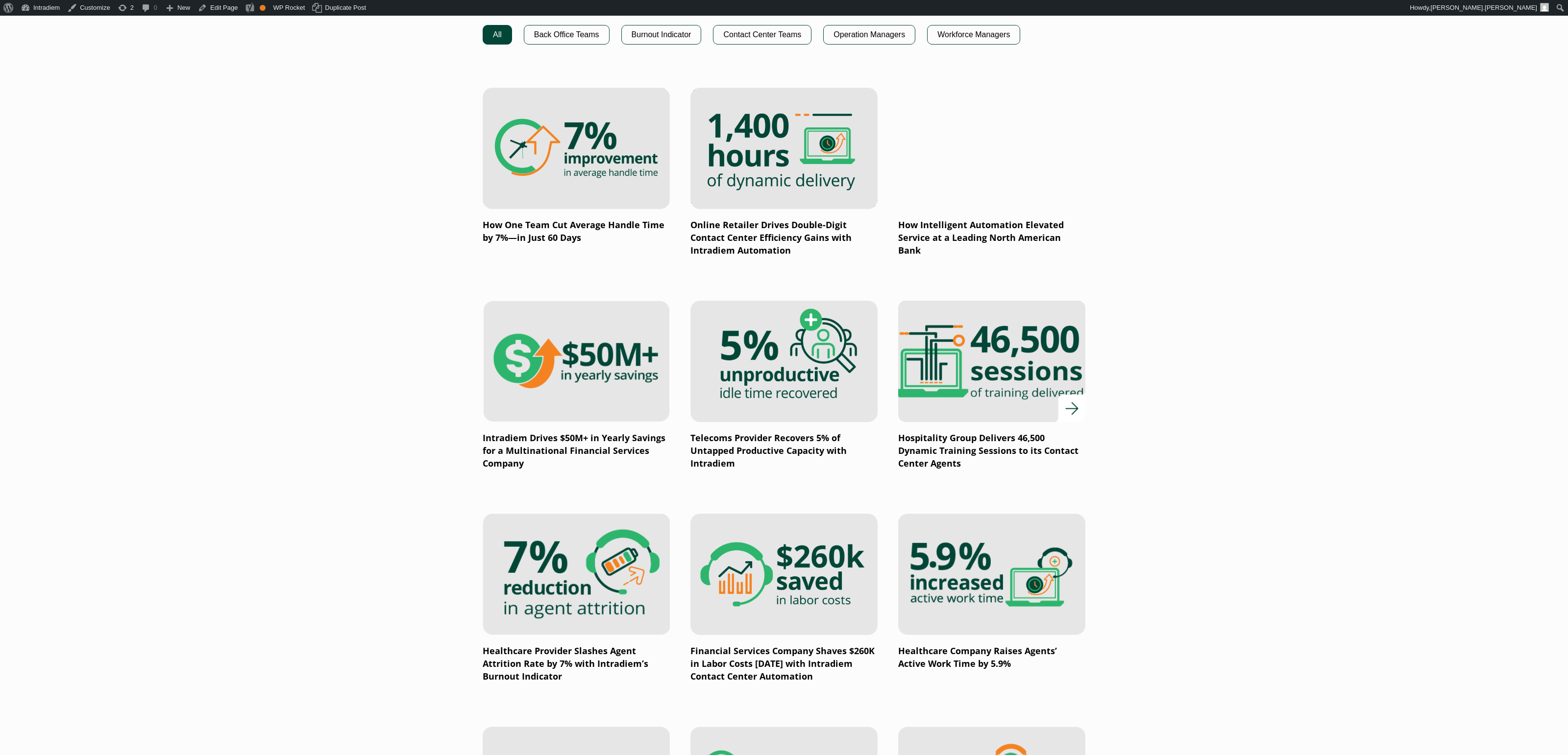
click at [1007, 375] on img at bounding box center [992, 361] width 225 height 146
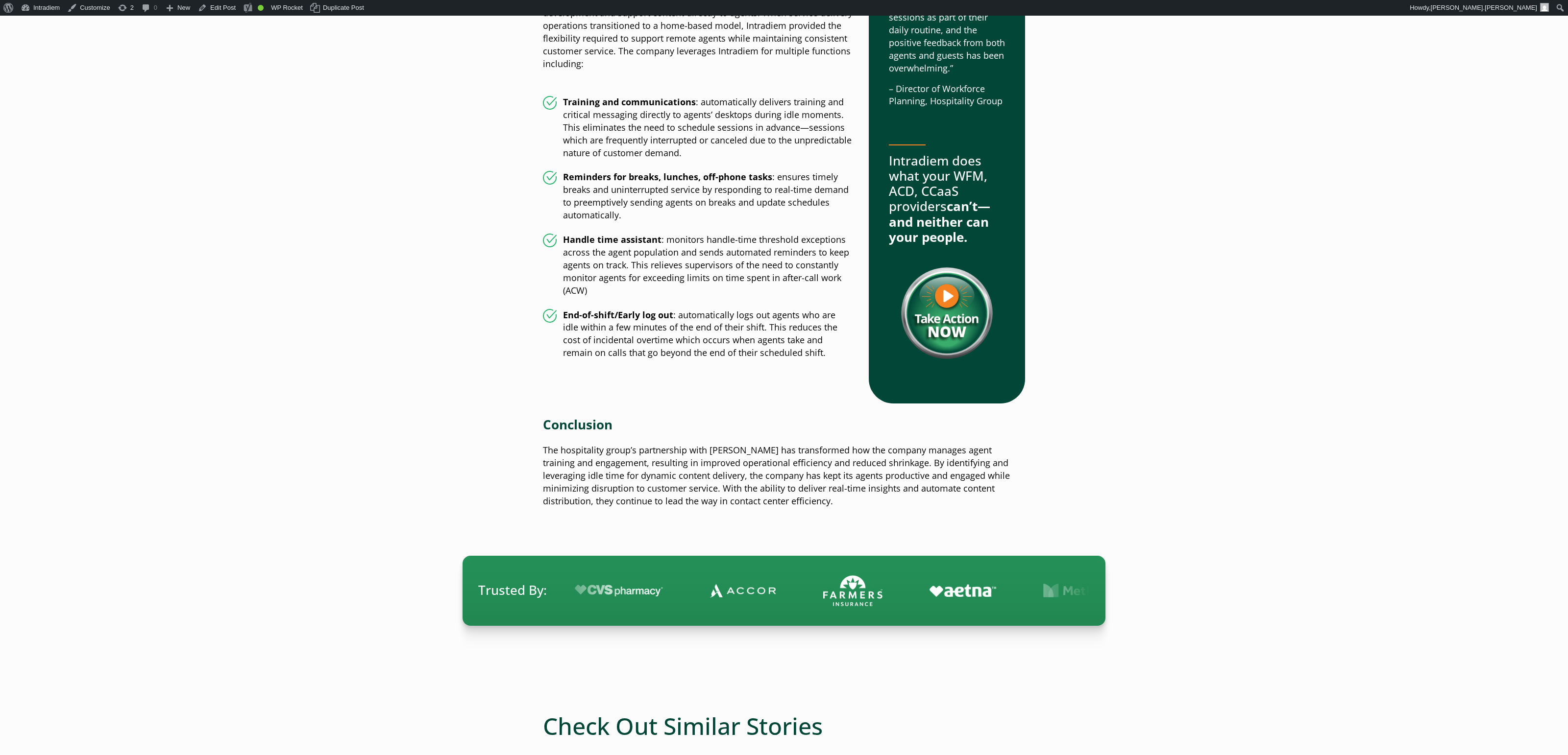
scroll to position [1478, 0]
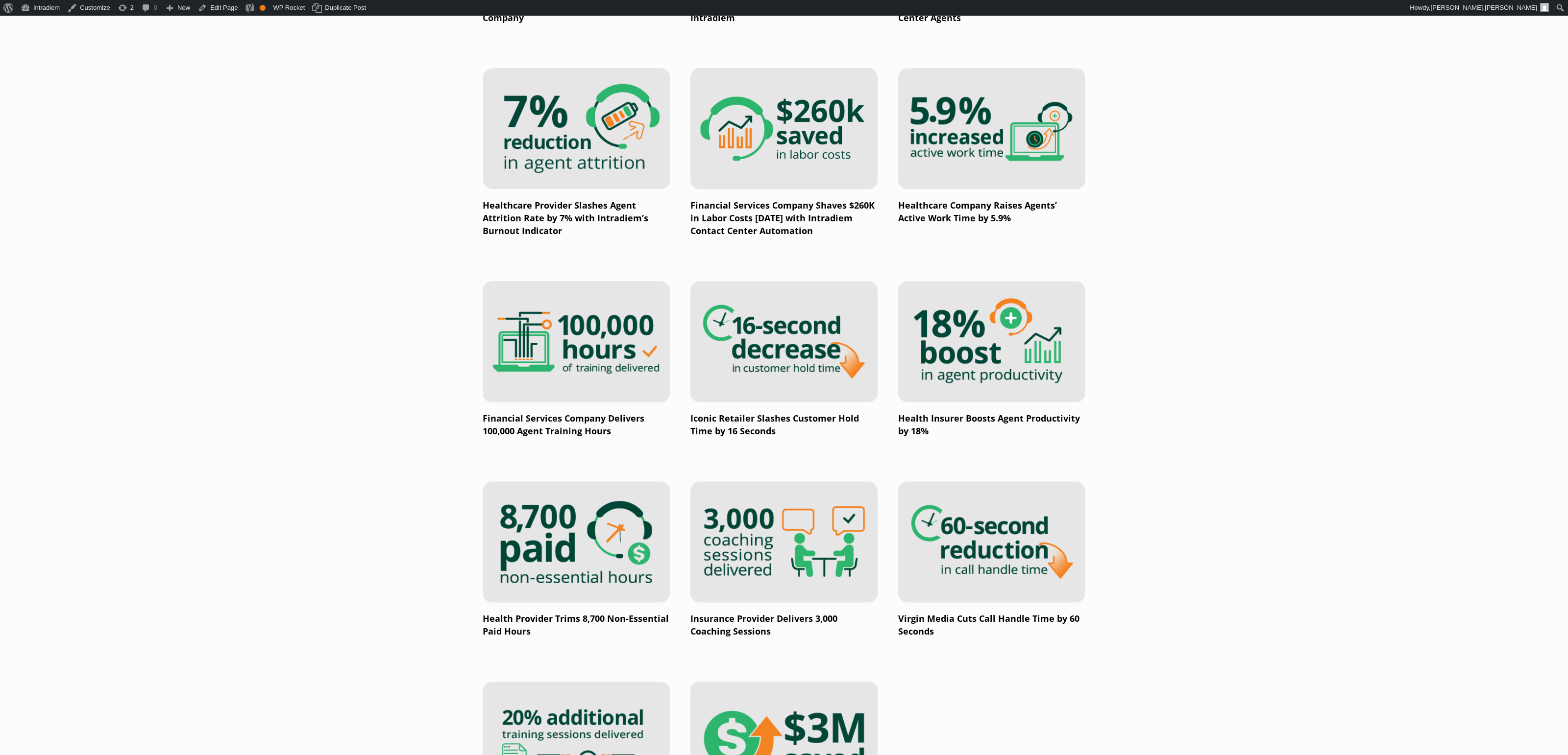
scroll to position [1149, 0]
click at [589, 152] on img at bounding box center [576, 128] width 225 height 146
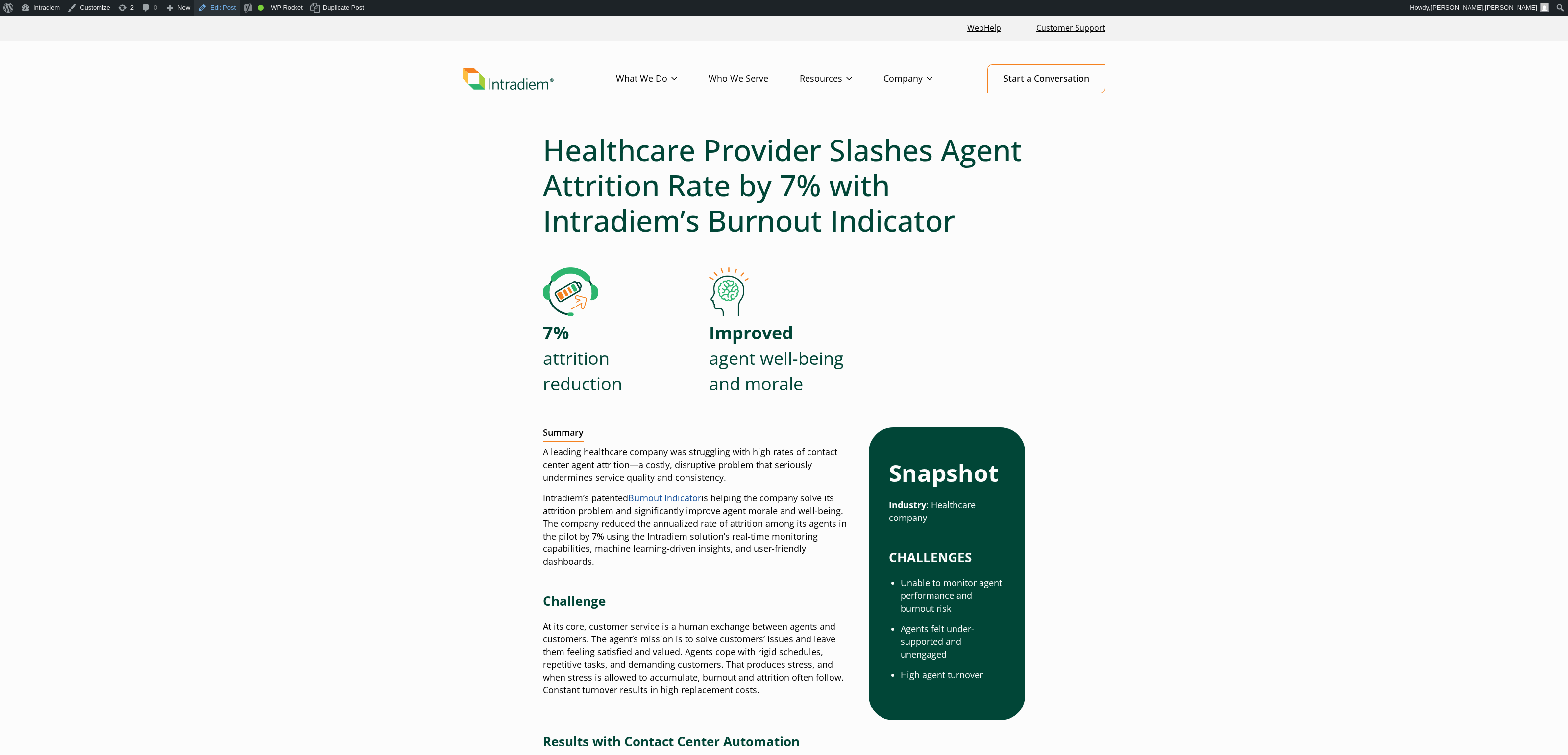
click at [225, 9] on link "Edit Post" at bounding box center [217, 8] width 46 height 16
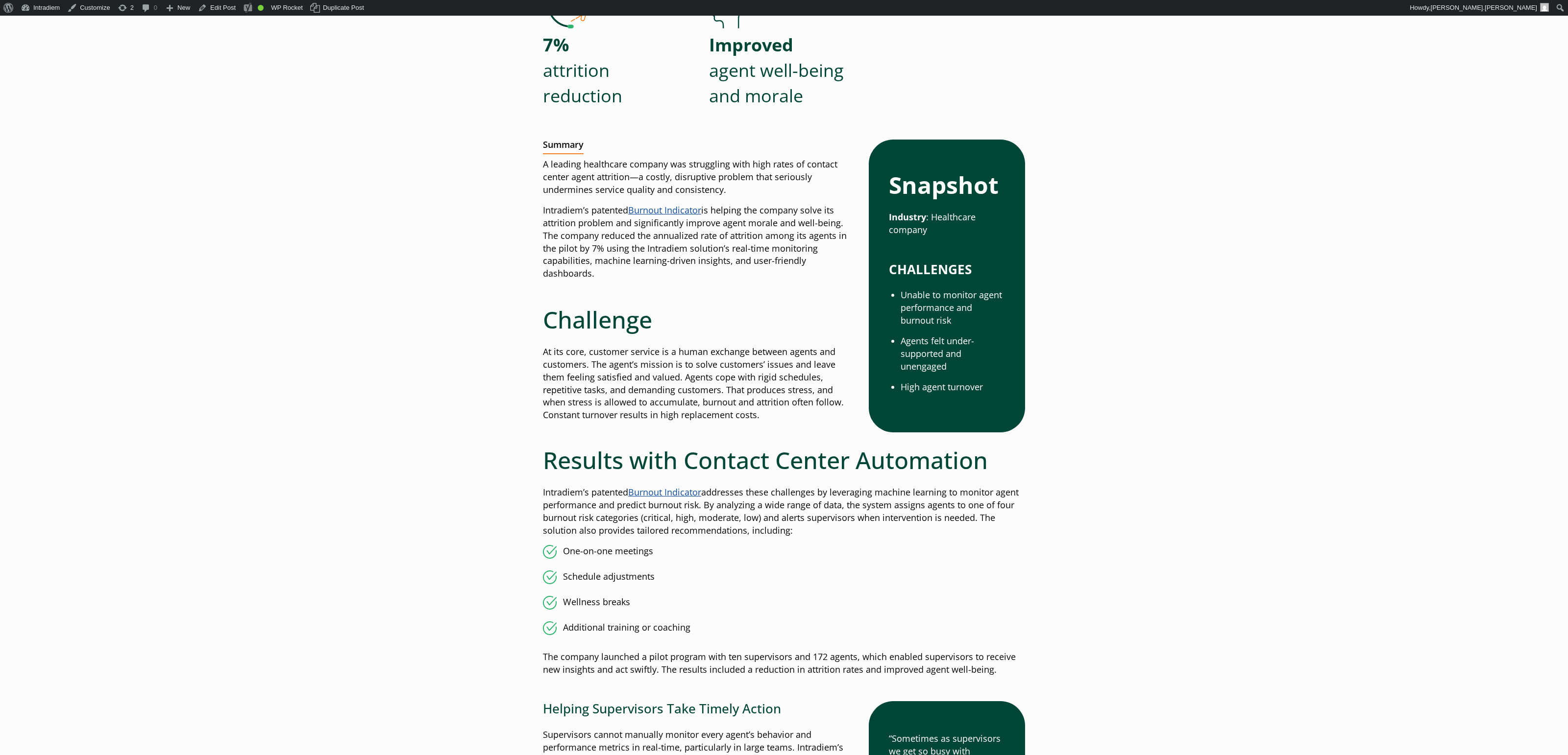
scroll to position [289, 0]
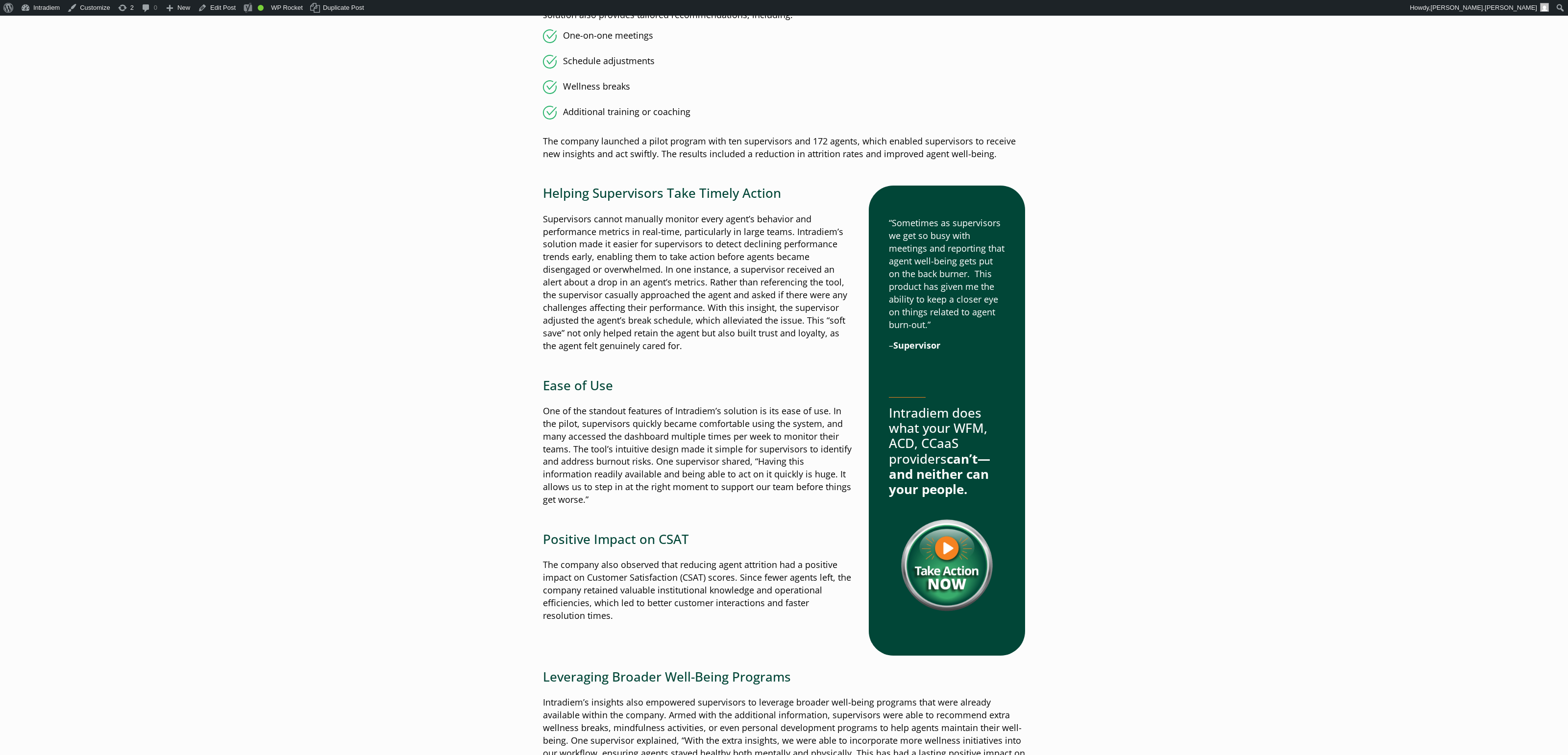
scroll to position [827, 0]
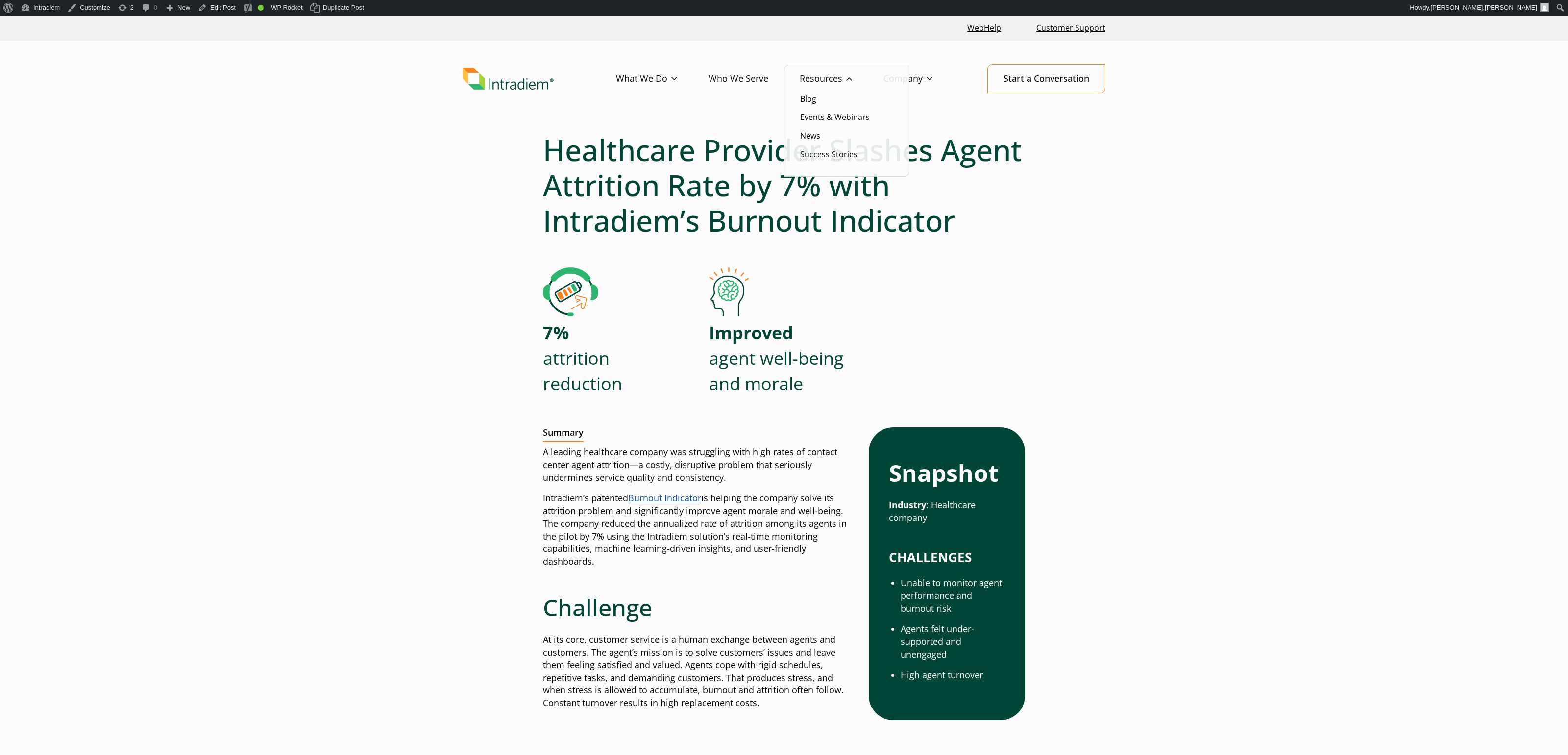
drag, startPoint x: 827, startPoint y: 151, endPoint x: 834, endPoint y: 149, distance: 7.3
click at [827, 151] on link "Success Stories" at bounding box center [829, 155] width 57 height 11
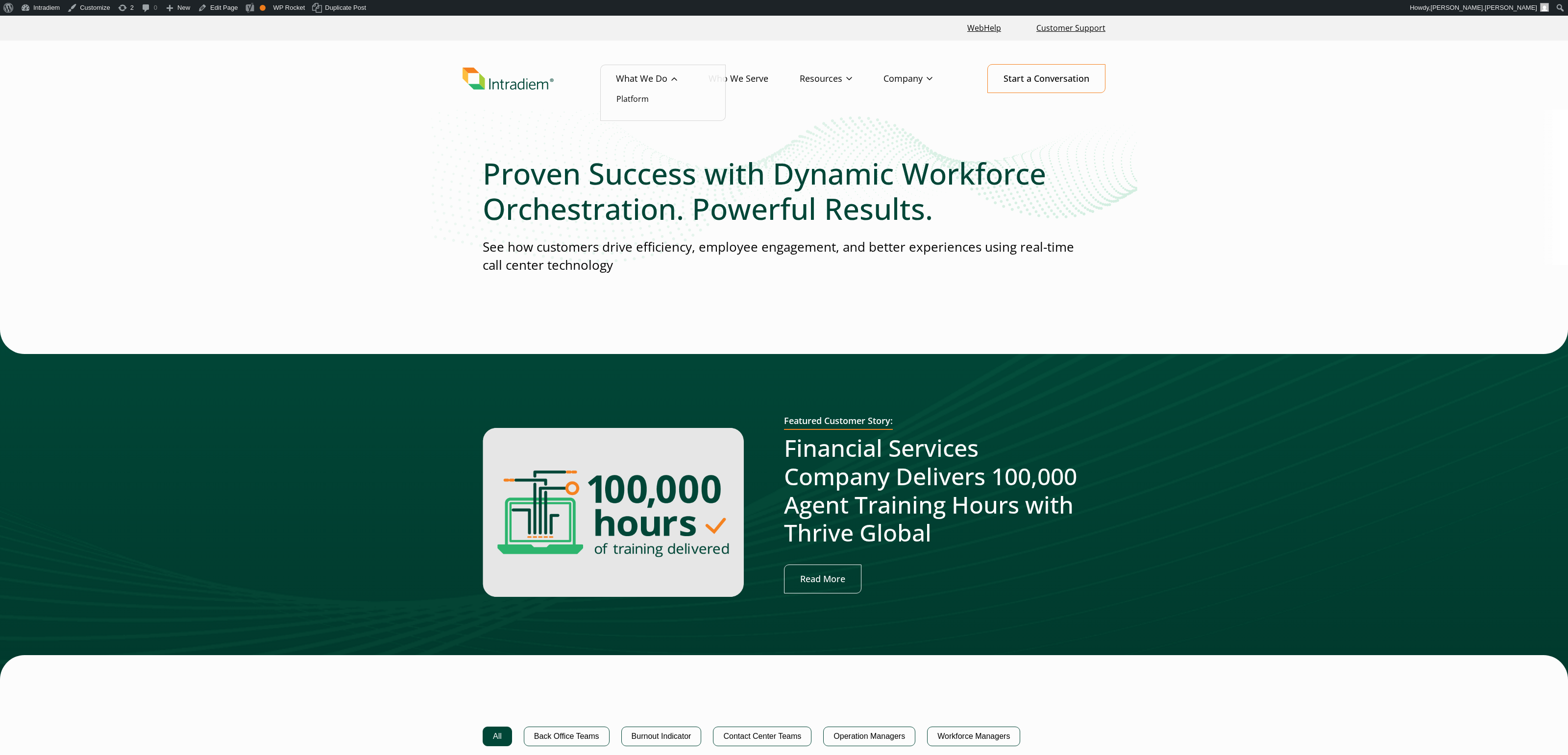
click at [621, 77] on link "What We Do" at bounding box center [662, 78] width 93 height 29
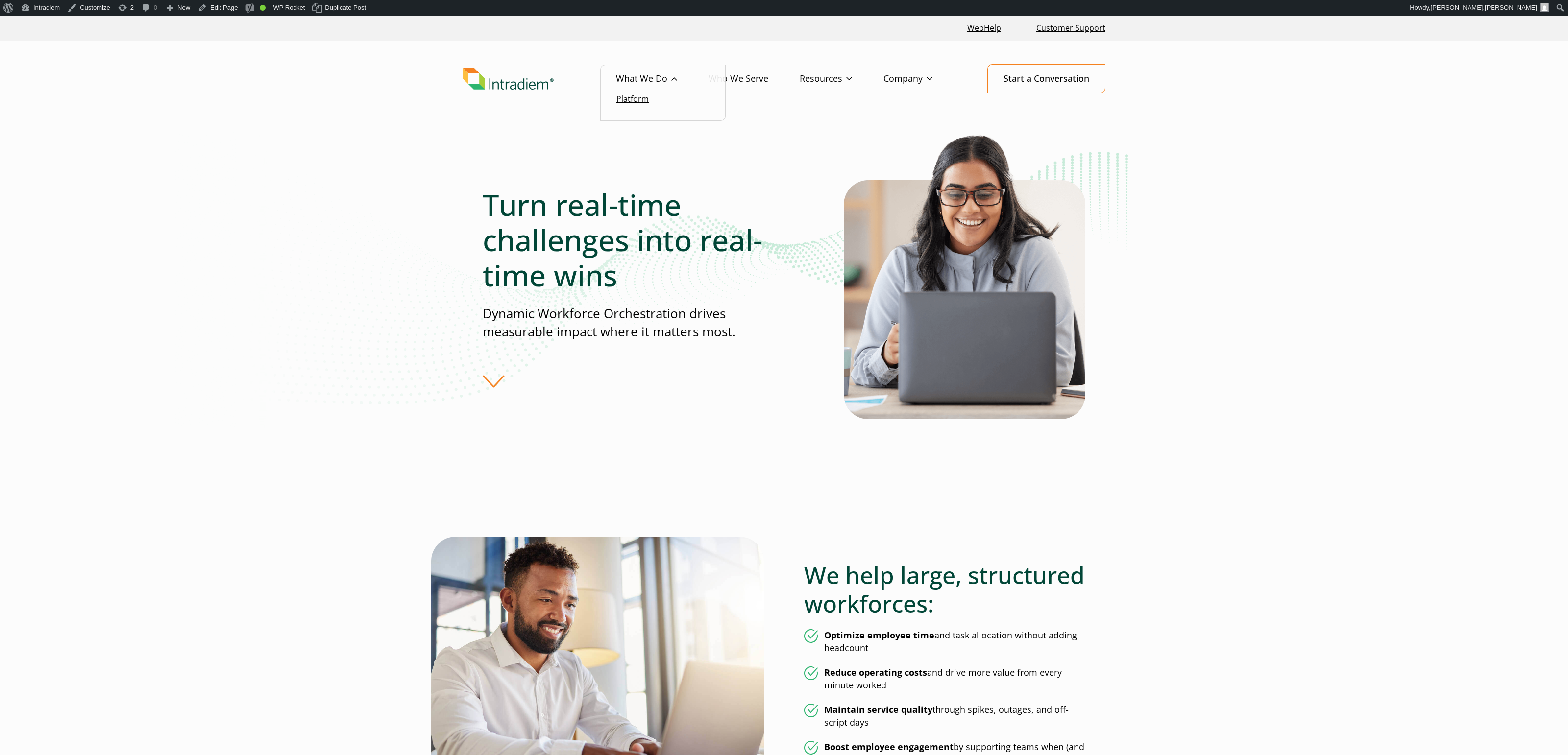
drag, startPoint x: 628, startPoint y: 99, endPoint x: 662, endPoint y: 100, distance: 34.0
click at [628, 99] on link "Platform" at bounding box center [632, 99] width 32 height 11
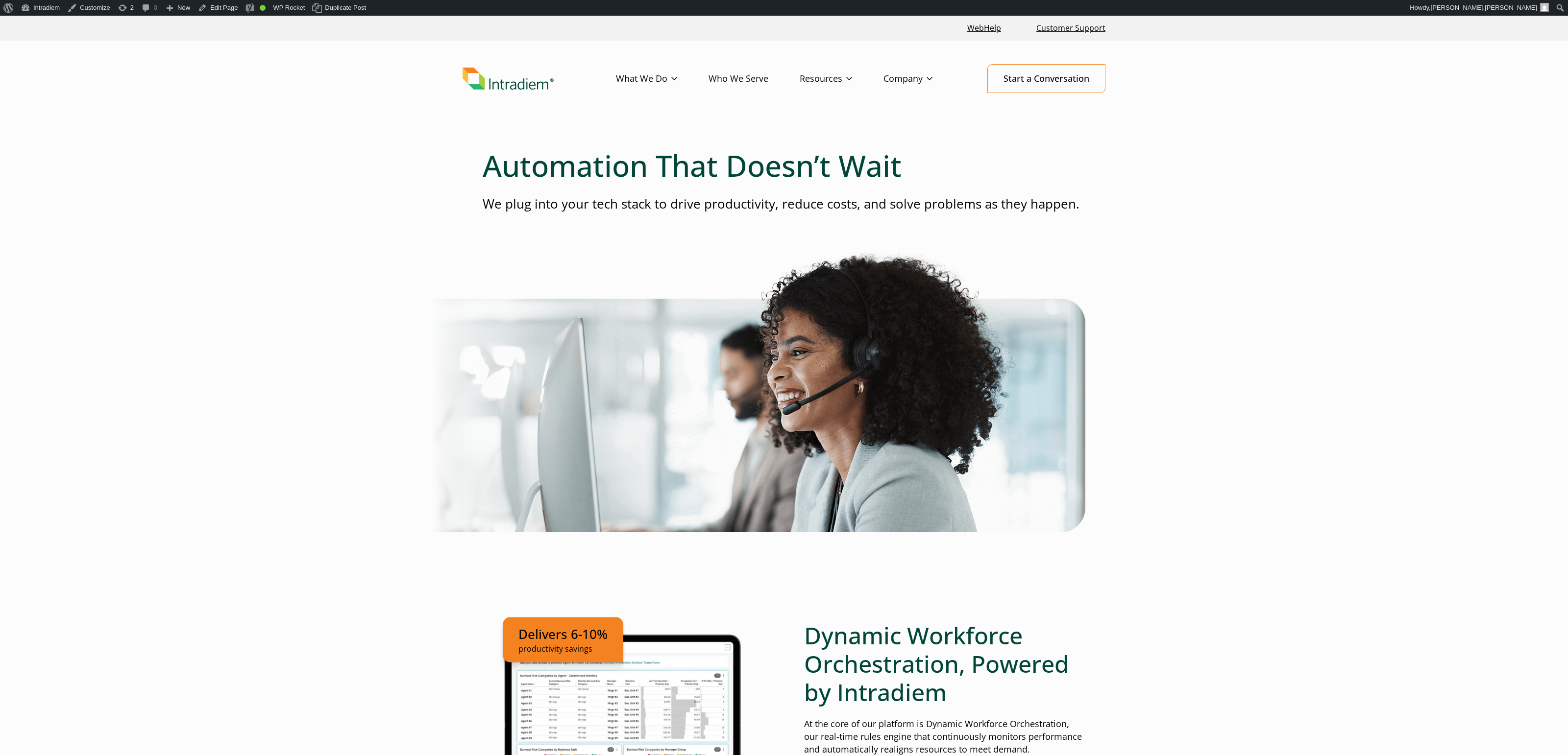
click at [489, 71] on img "Link to homepage of Intradiem" at bounding box center [508, 78] width 91 height 23
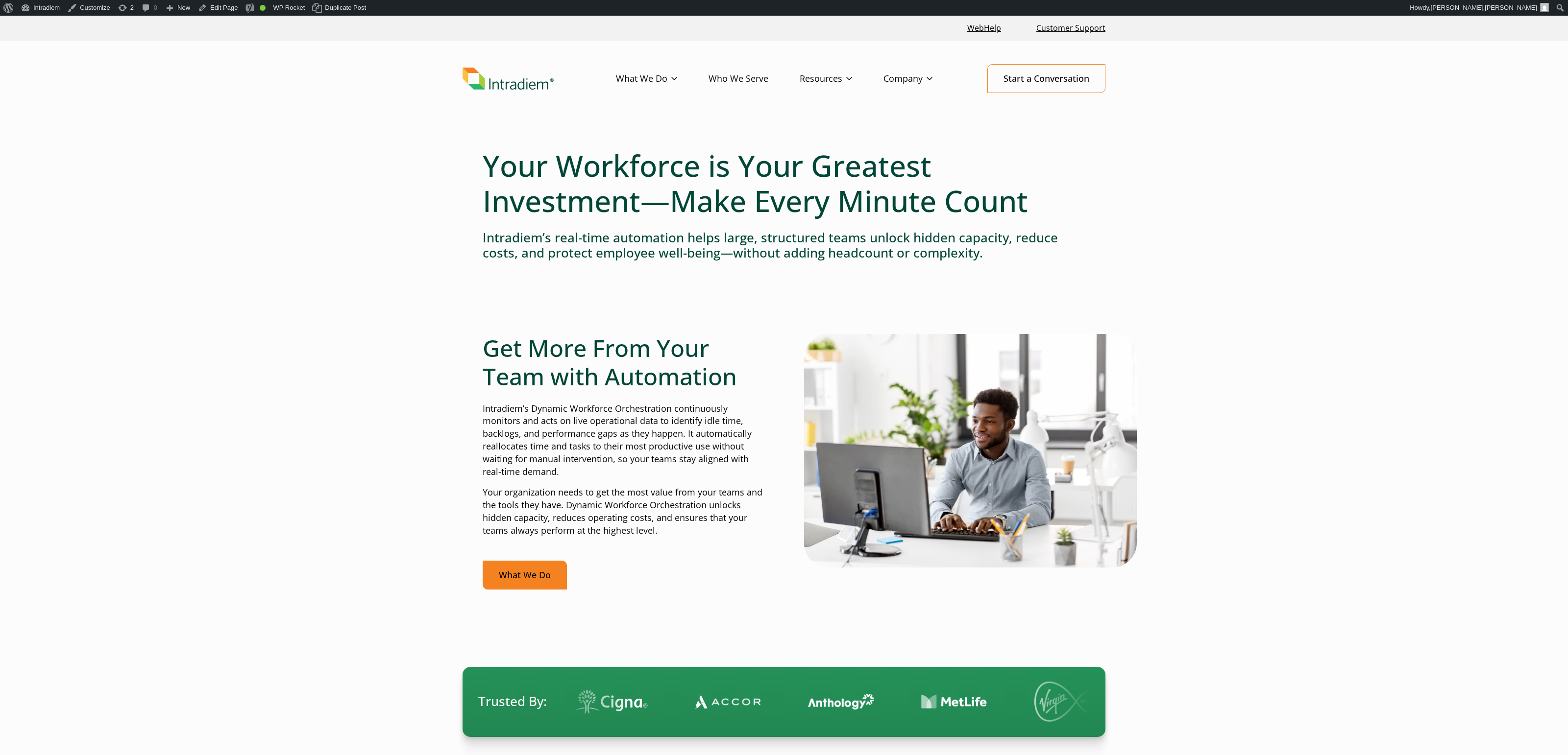
click at [510, 586] on link "What We Do" at bounding box center [525, 575] width 84 height 29
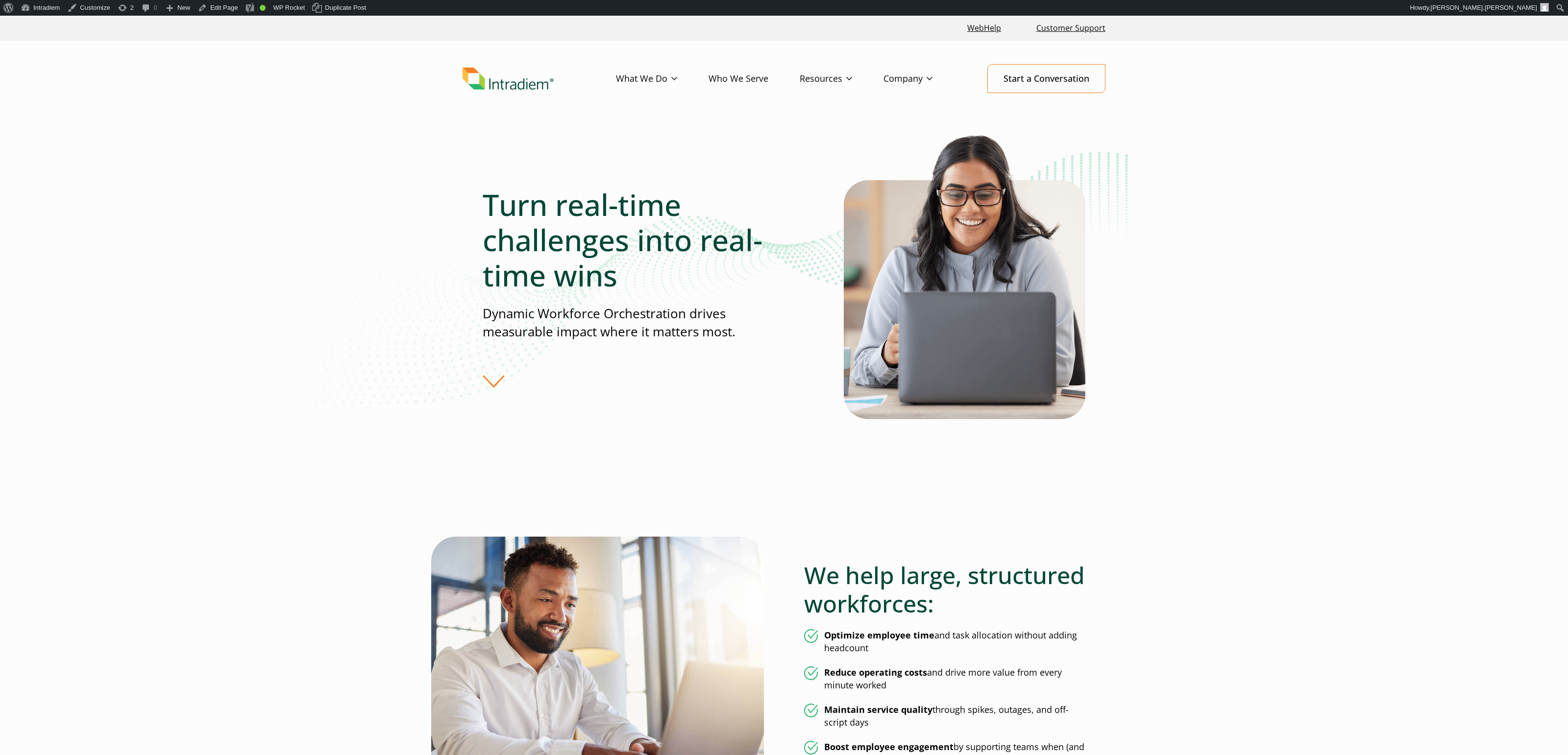
click at [517, 80] on img "Link to homepage of Intradiem" at bounding box center [508, 78] width 91 height 23
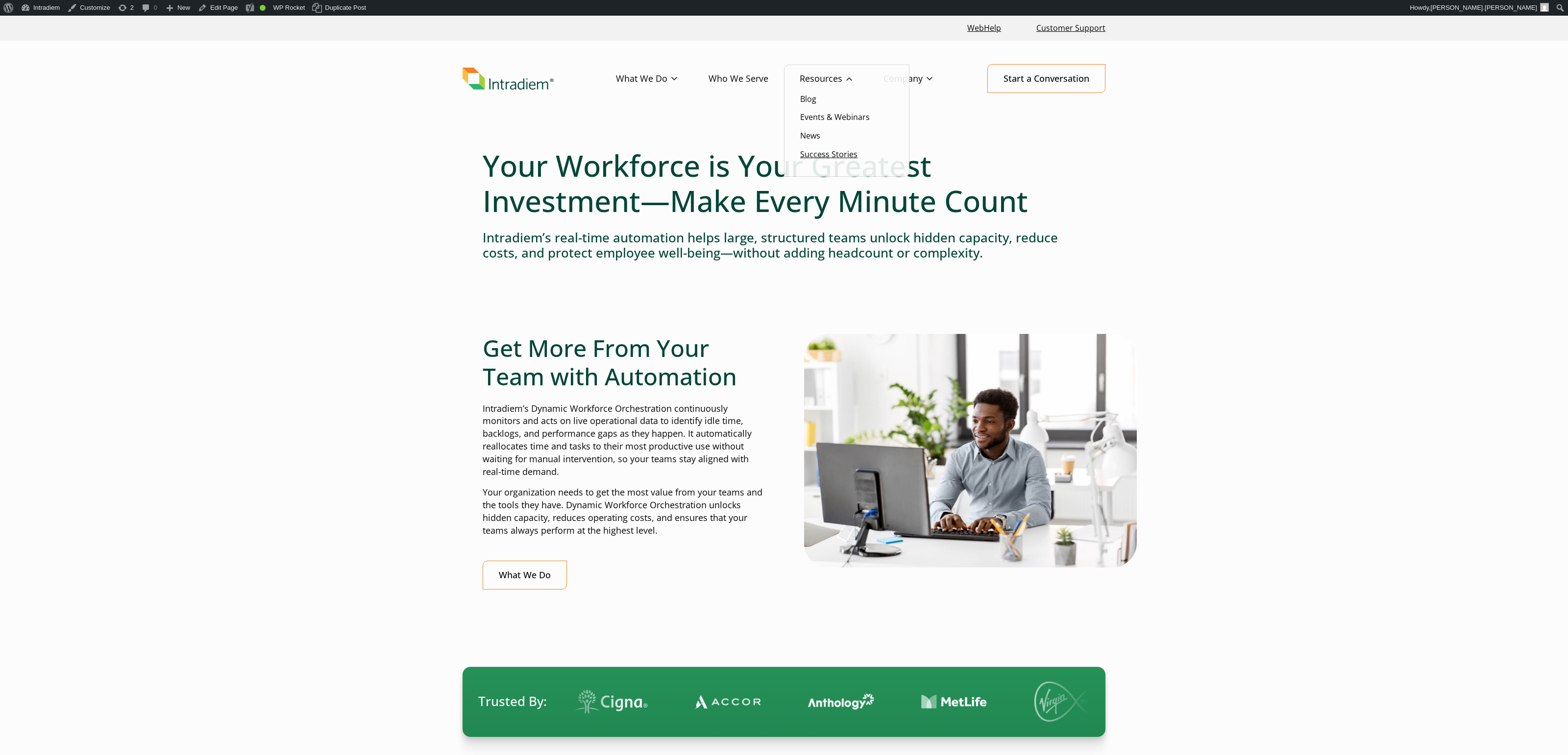
click at [838, 149] on li "Success Stories" at bounding box center [847, 154] width 93 height 13
click at [838, 153] on link "Success Stories" at bounding box center [829, 155] width 57 height 11
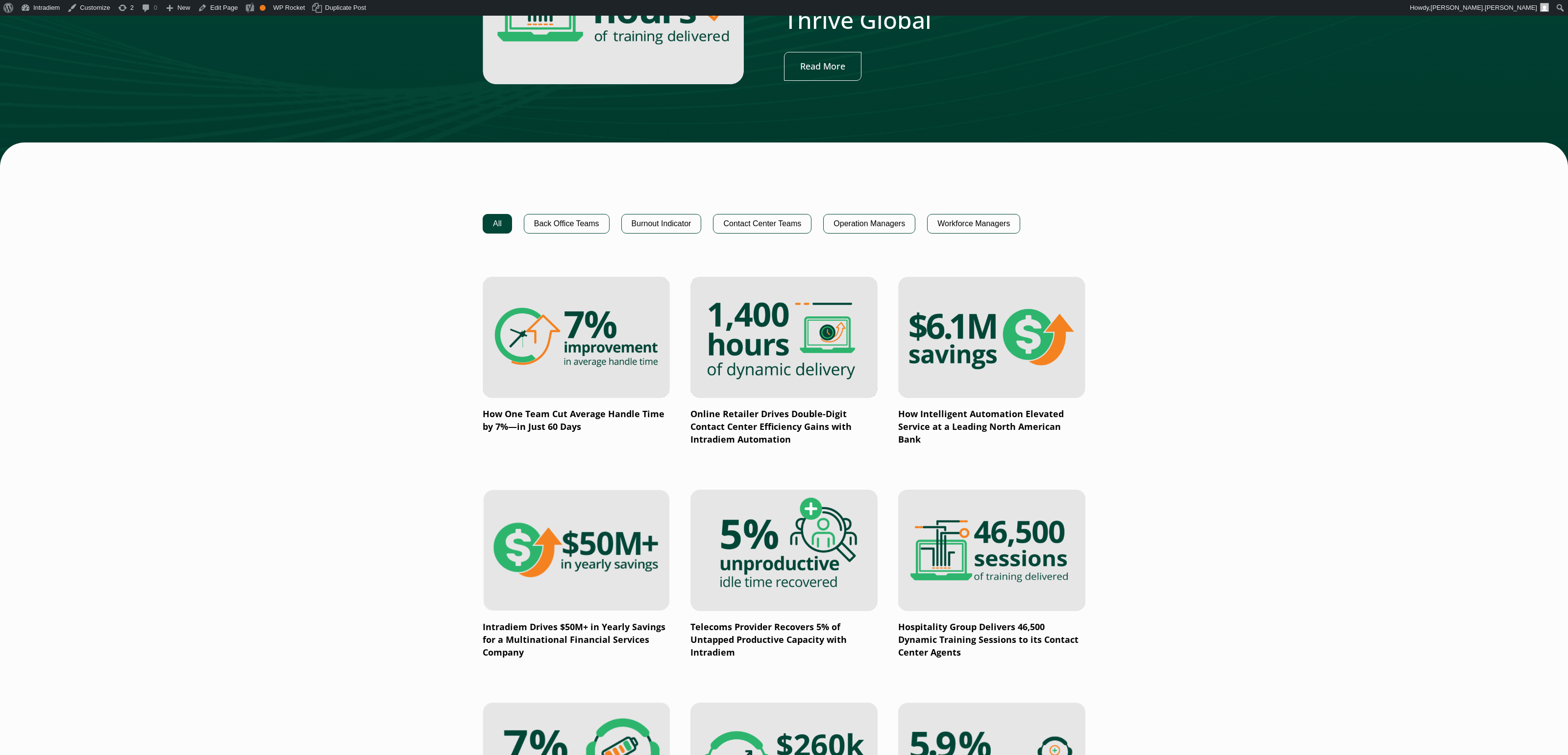
scroll to position [515, 0]
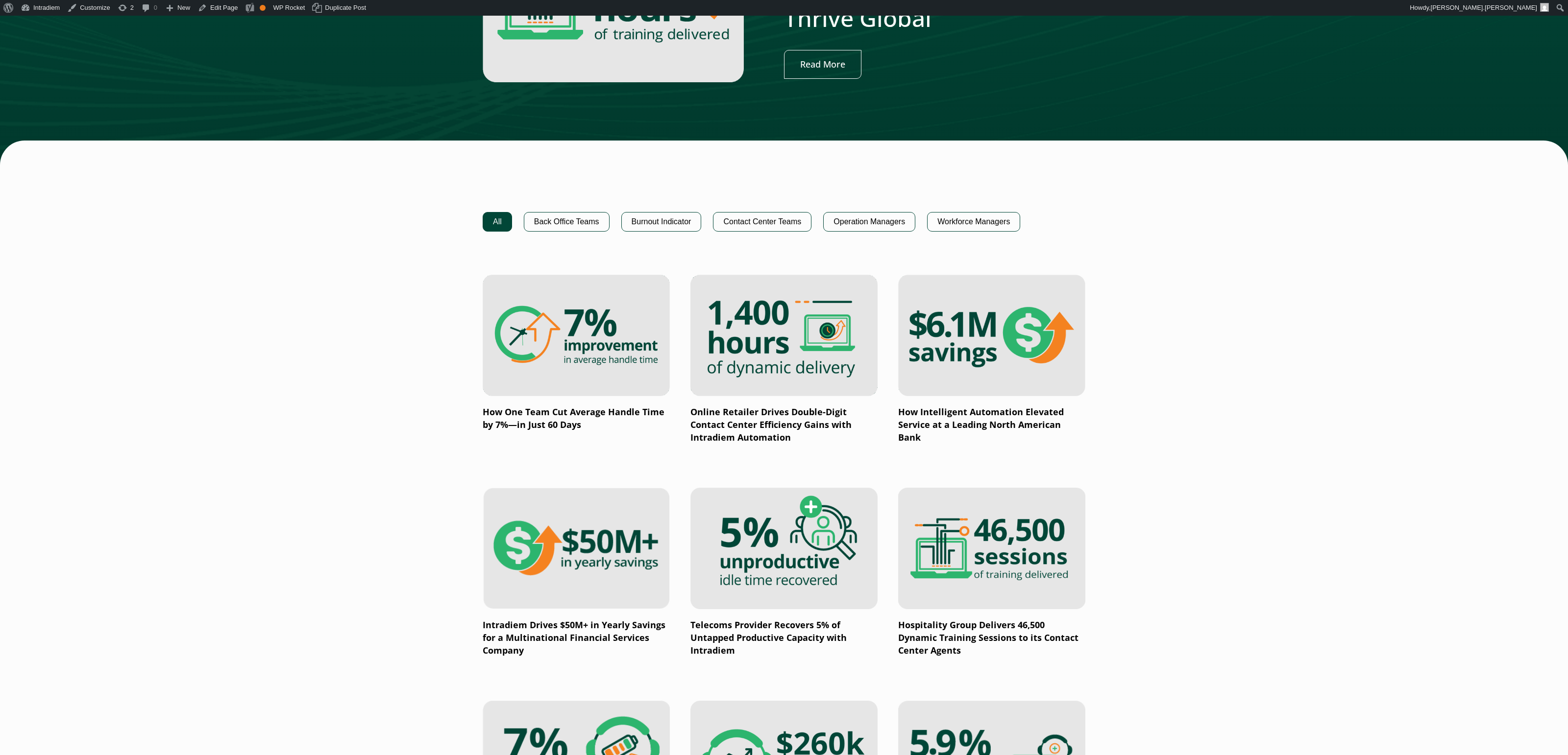
click at [1206, 290] on main "Proven Success with Dynamic Workforce Orchestration. Powerful Results. See how …" at bounding box center [784, 593] width 1568 height 1952
click at [1053, 339] on img at bounding box center [992, 335] width 225 height 146
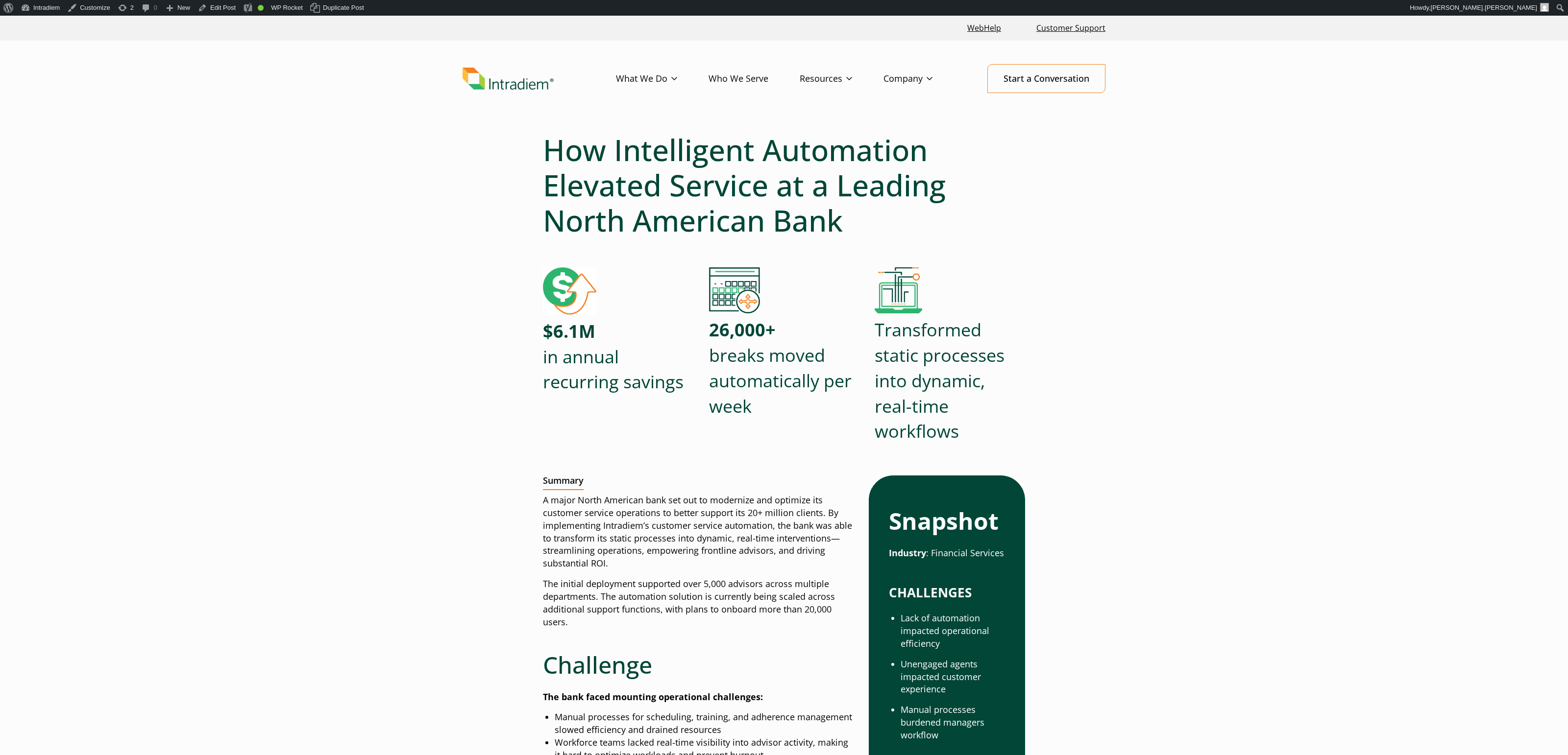
drag, startPoint x: 833, startPoint y: 153, endPoint x: 745, endPoint y: 99, distance: 103.2
click at [0, 0] on link "Success Stories" at bounding box center [0, 0] width 0 height 0
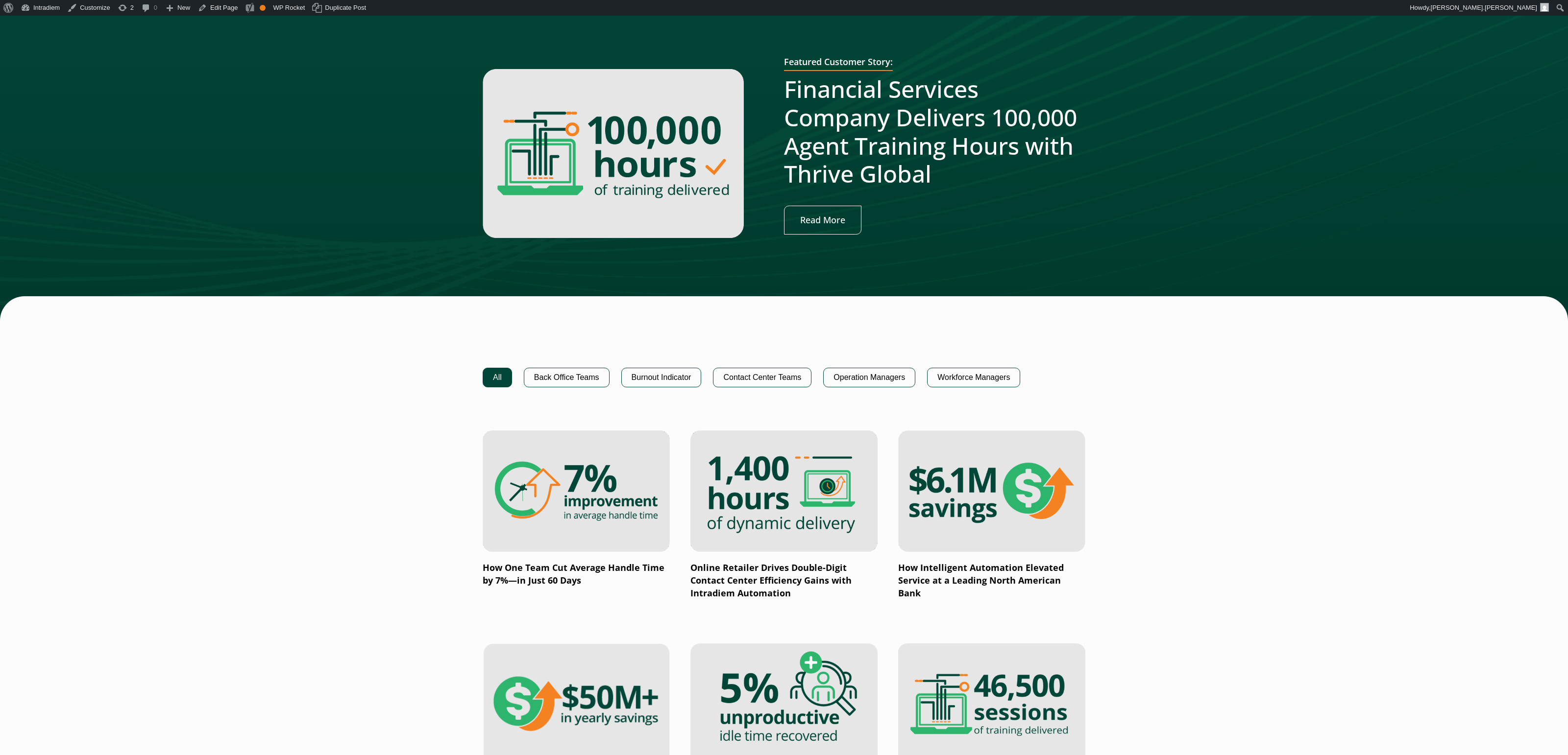
scroll to position [854, 0]
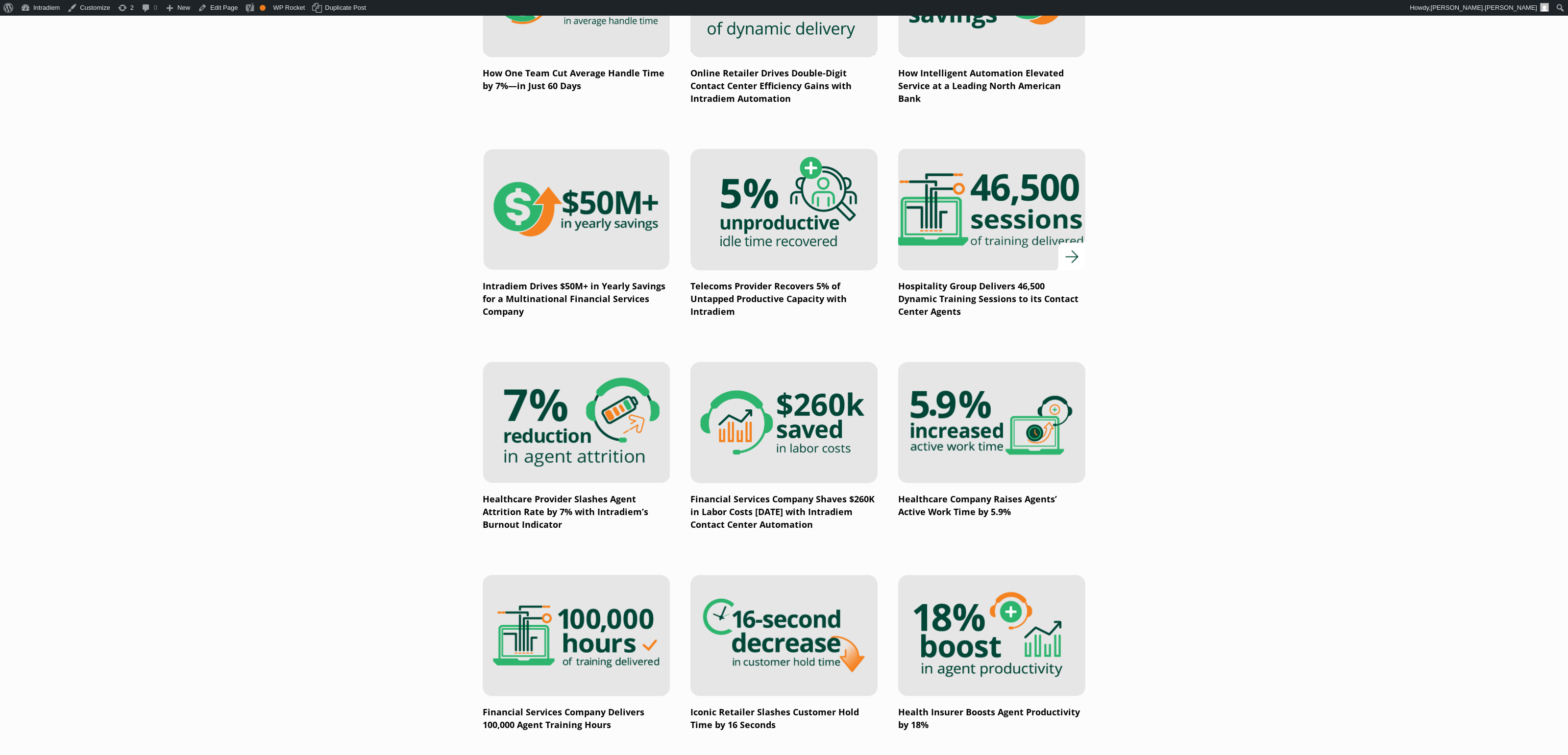
drag, startPoint x: 1139, startPoint y: 383, endPoint x: 943, endPoint y: 232, distance: 247.4
click at [1137, 381] on main "Proven Success with Dynamic Workforce Orchestration. Powerful Results. See how …" at bounding box center [784, 254] width 1568 height 1952
click at [1458, 364] on main "Proven Success with Dynamic Workforce Orchestration. Powerful Results. See how …" at bounding box center [784, 254] width 1568 height 1952
drag, startPoint x: 1373, startPoint y: 398, endPoint x: 1379, endPoint y: 397, distance: 6.1
click at [1373, 398] on main "Proven Success with Dynamic Workforce Orchestration. Powerful Results. See how …" at bounding box center [784, 254] width 1568 height 1952
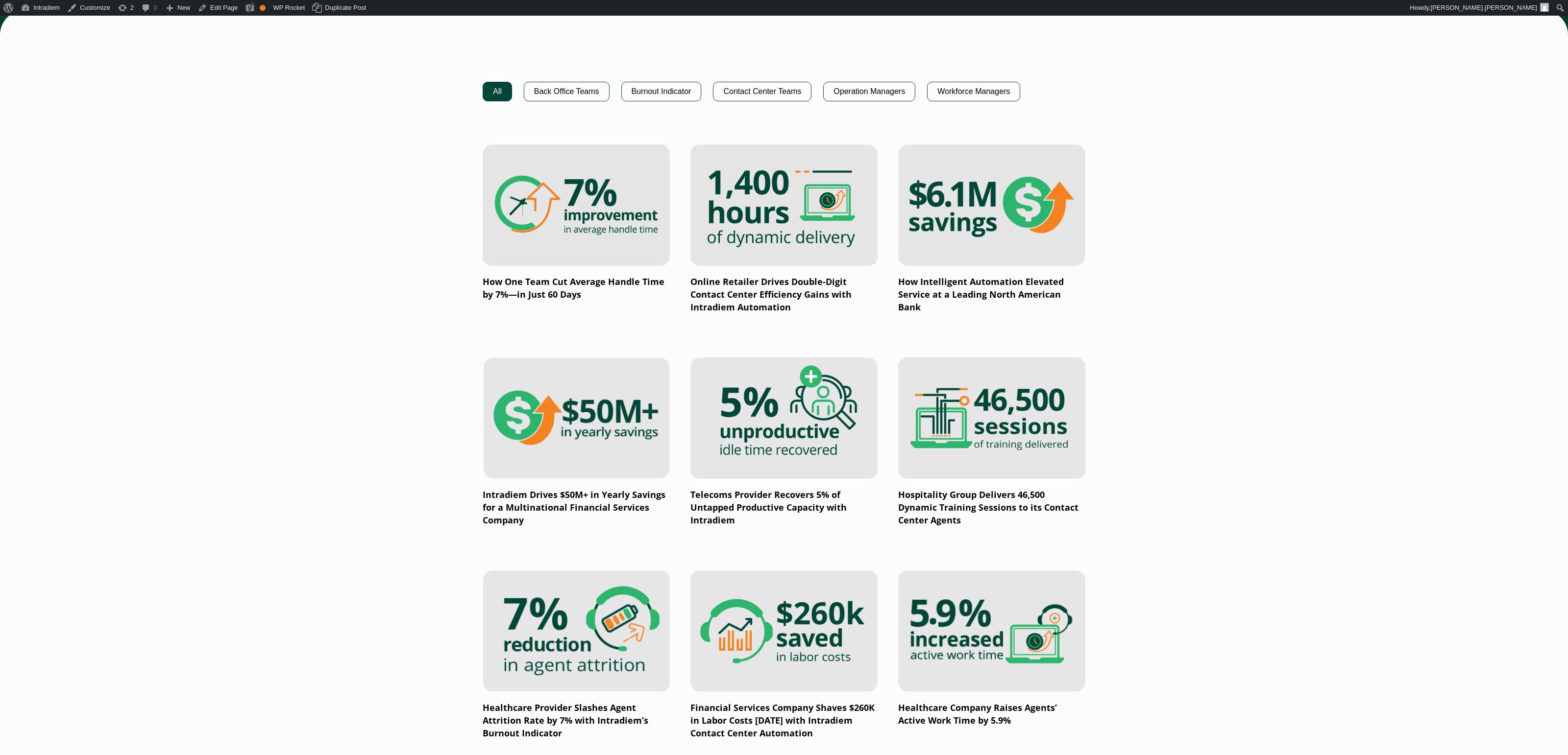
scroll to position [644, 0]
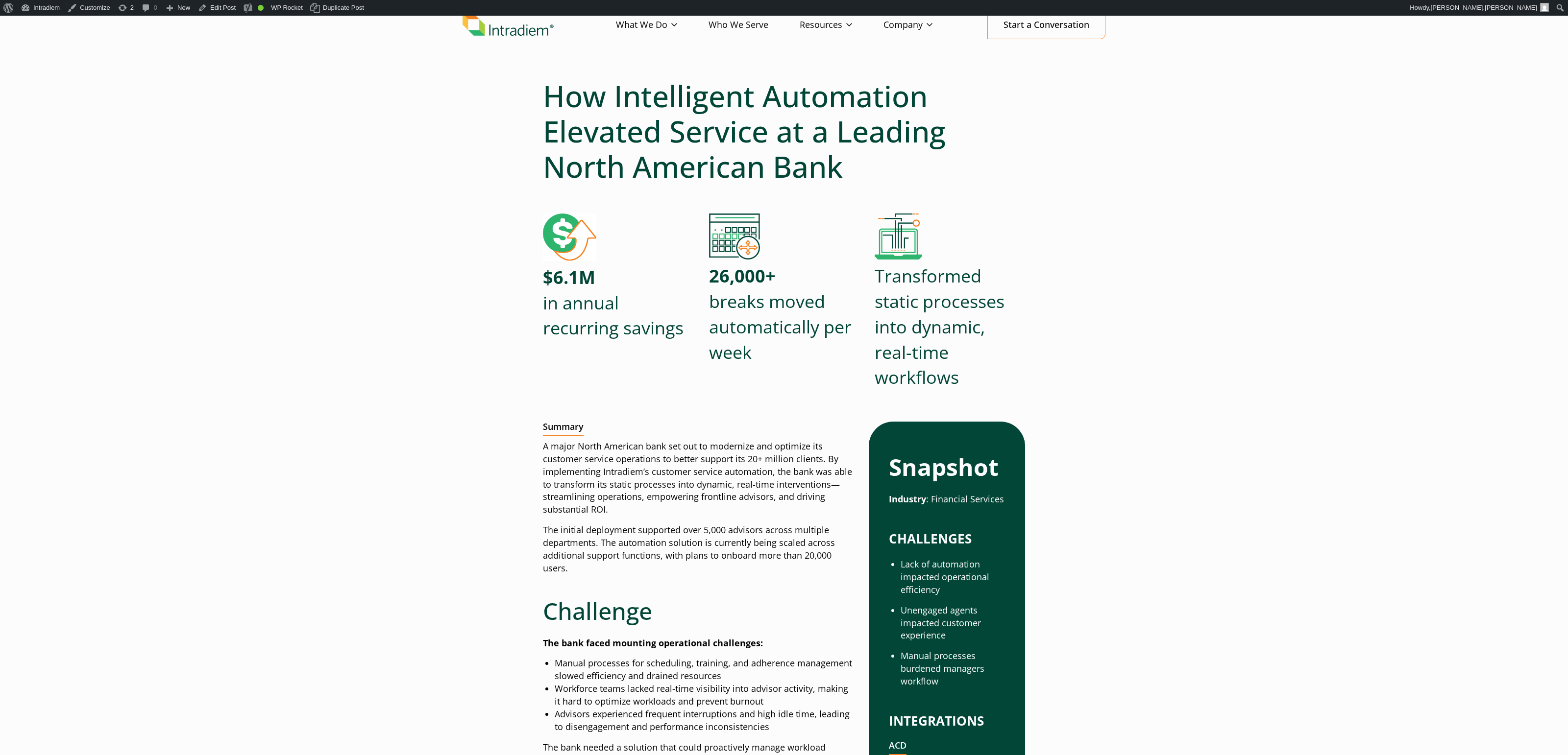
scroll to position [54, 0]
drag, startPoint x: 899, startPoint y: 267, endPoint x: 989, endPoint y: 402, distance: 162.2
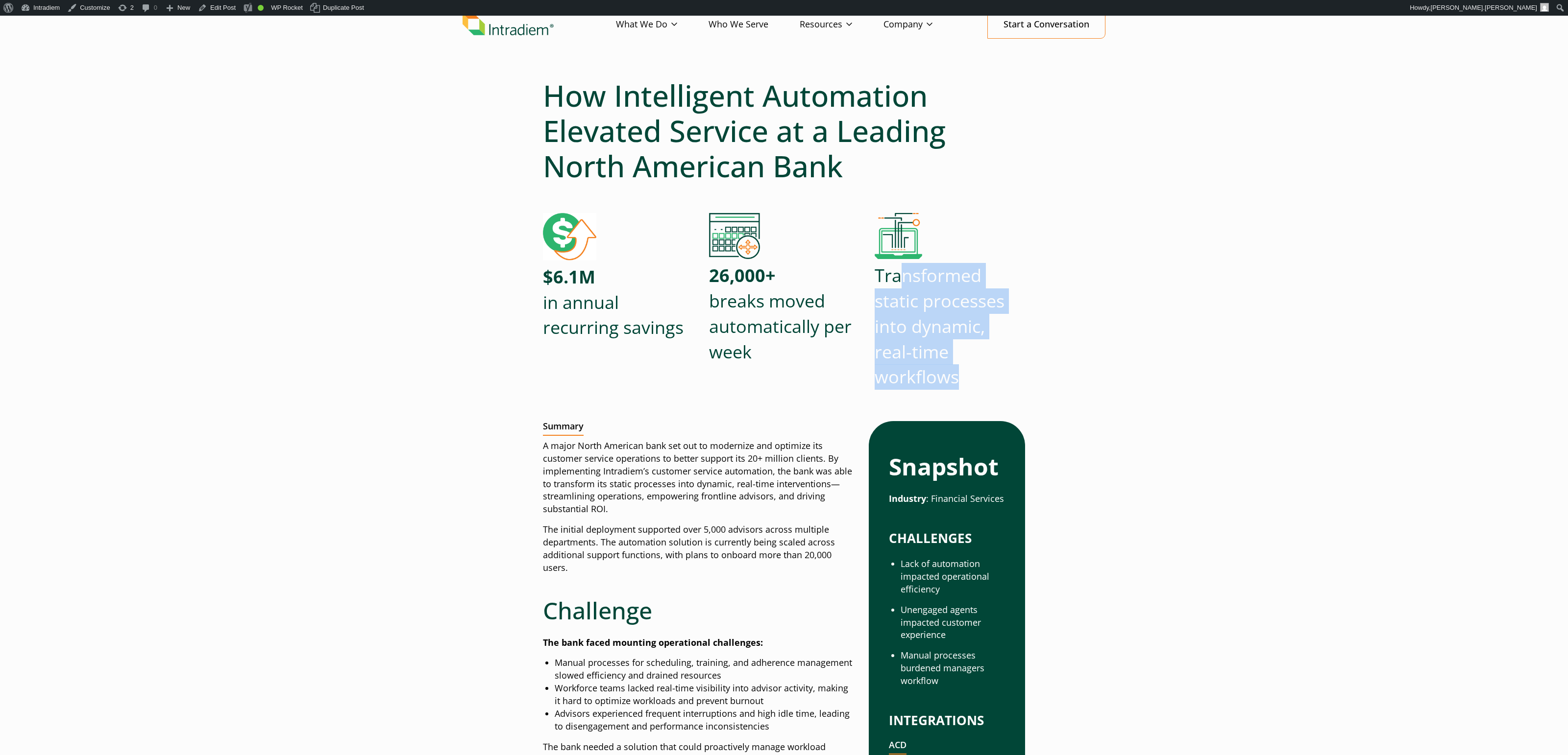
click at [989, 402] on div "Transformed static processes into dynamic, real-time workflows" at bounding box center [950, 310] width 150 height 195
click at [986, 394] on div at bounding box center [950, 398] width 150 height 18
drag, startPoint x: 961, startPoint y: 381, endPoint x: 872, endPoint y: 277, distance: 136.9
click at [872, 277] on div "$6.1M in annual recurring savings 26,000+ breaks moved automatically per week T…" at bounding box center [784, 310] width 482 height 195
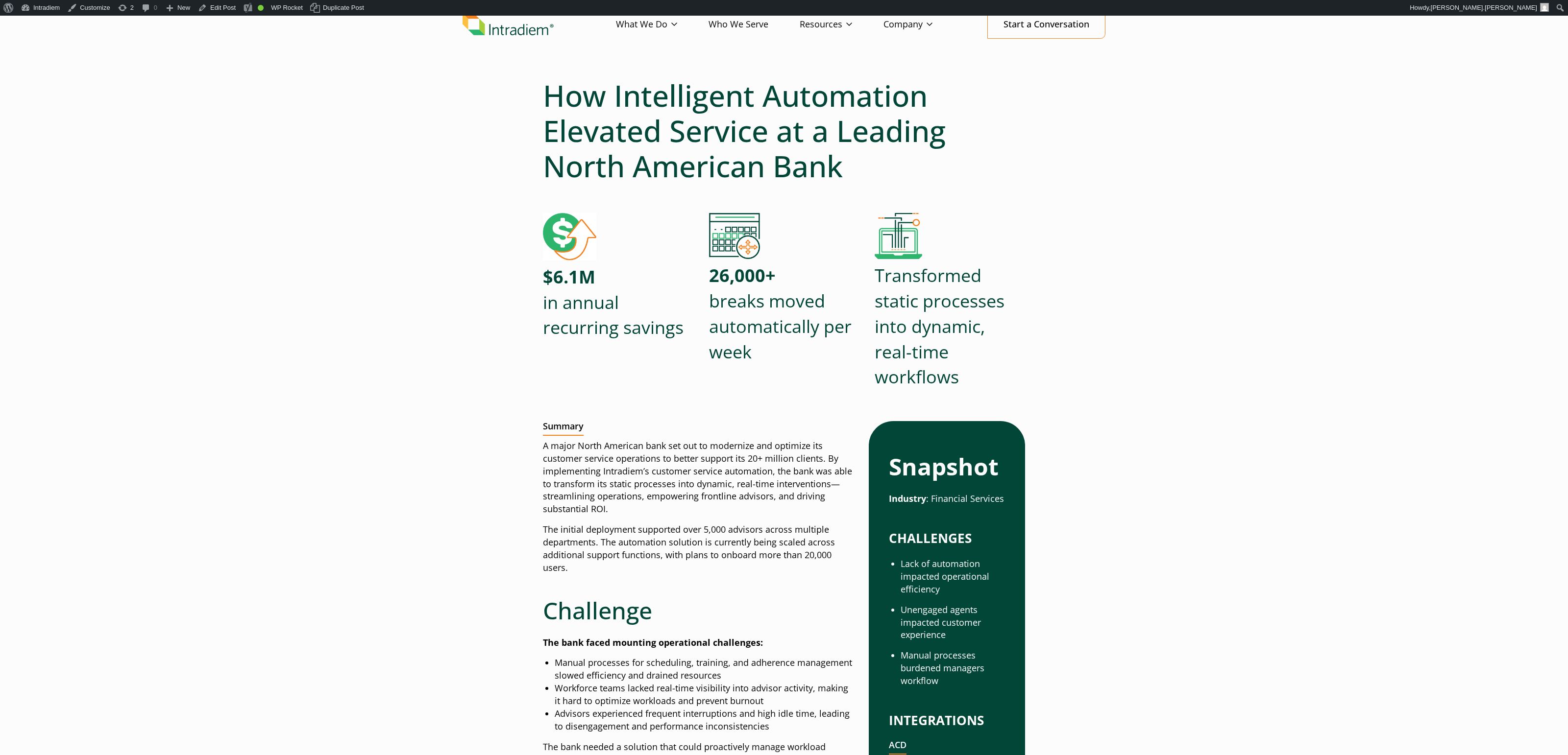
click at [903, 157] on h1 "How Intelligent Automation Elevated Service at a Leading North American Bank" at bounding box center [784, 131] width 482 height 106
